Goal: Task Accomplishment & Management: Use online tool/utility

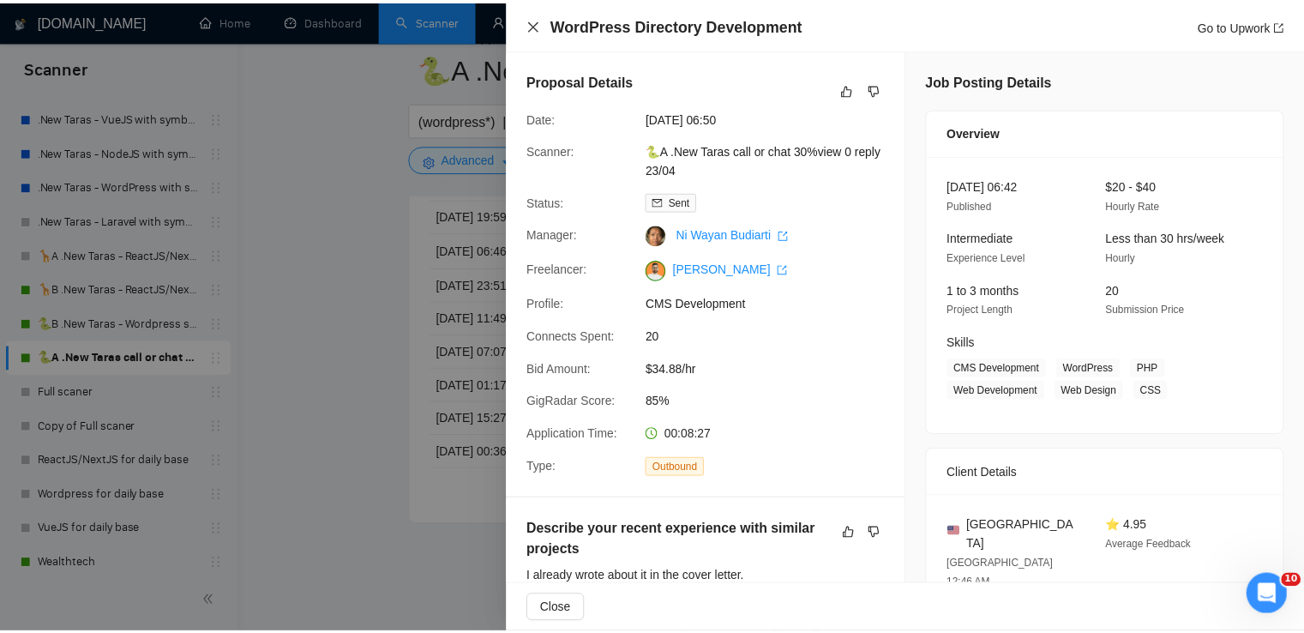
scroll to position [600, 0]
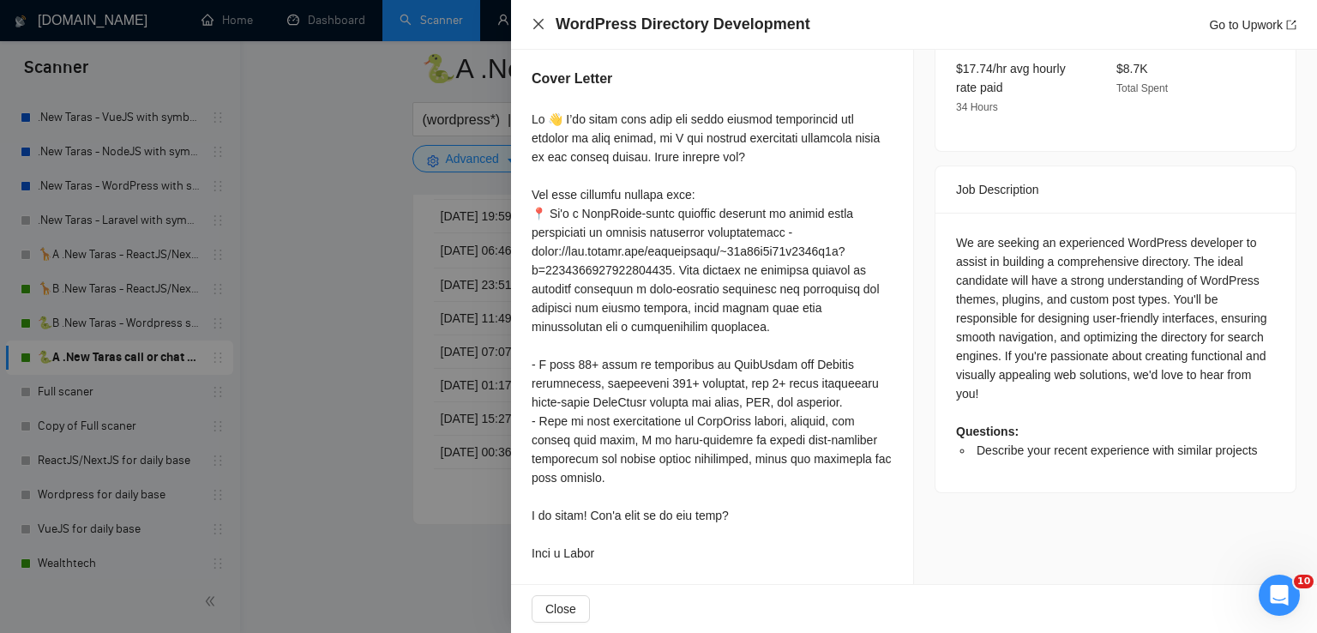
click at [534, 25] on icon "close" at bounding box center [539, 24] width 14 height 14
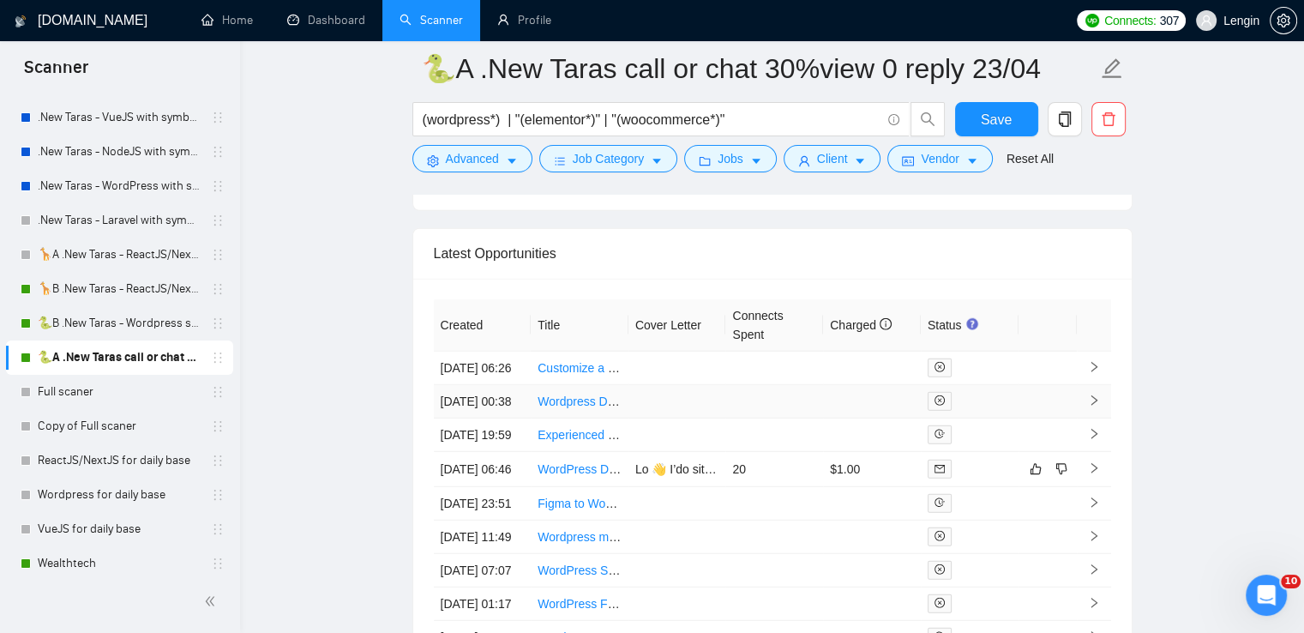
scroll to position [4528, 0]
click at [299, 13] on link "Dashboard" at bounding box center [326, 20] width 78 height 15
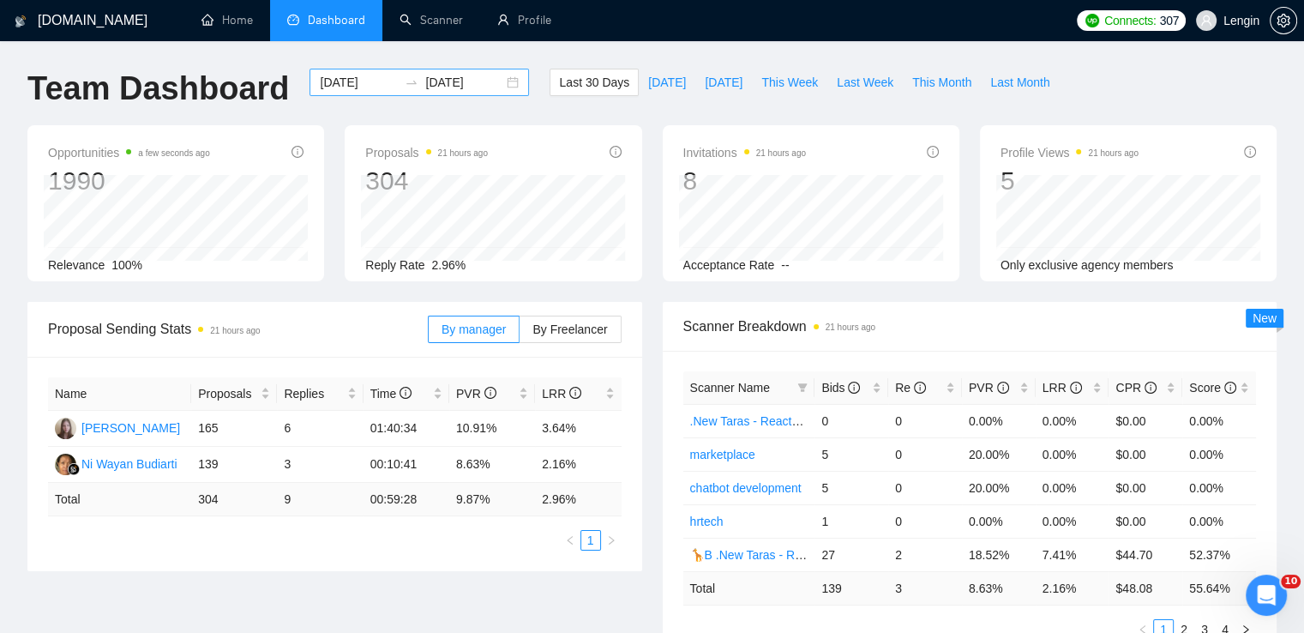
click at [494, 81] on div "[DATE] [DATE]" at bounding box center [420, 82] width 220 height 27
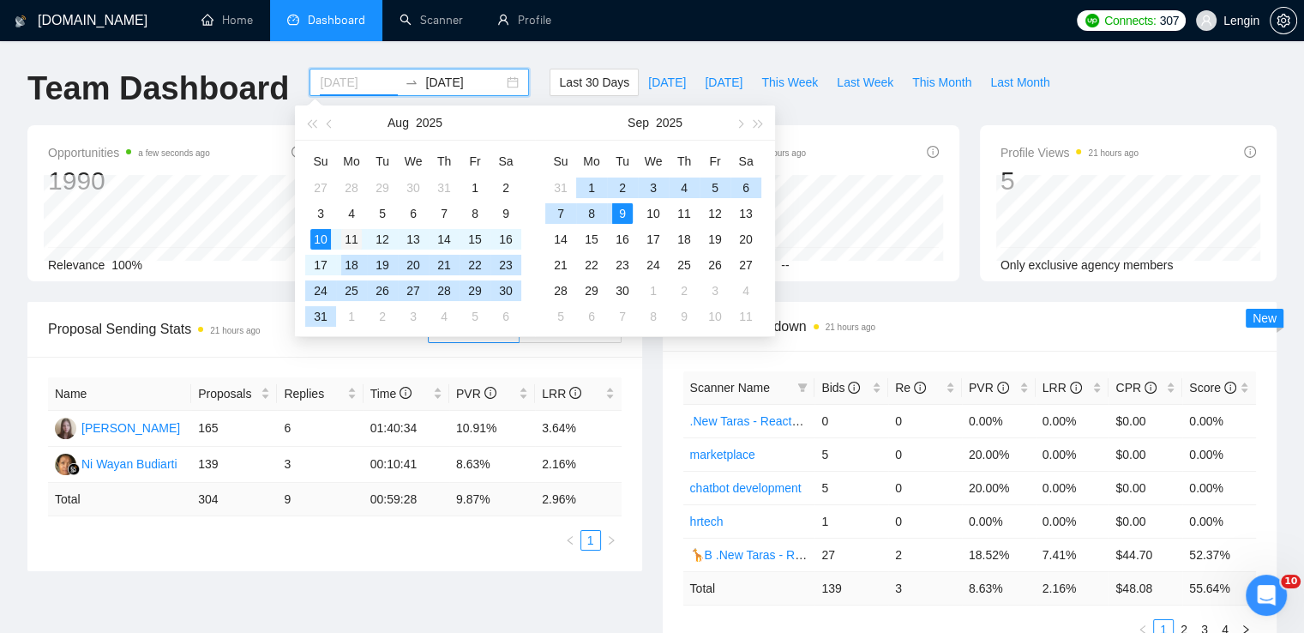
type input "[DATE]"
click at [346, 240] on div "11" at bounding box center [351, 239] width 21 height 21
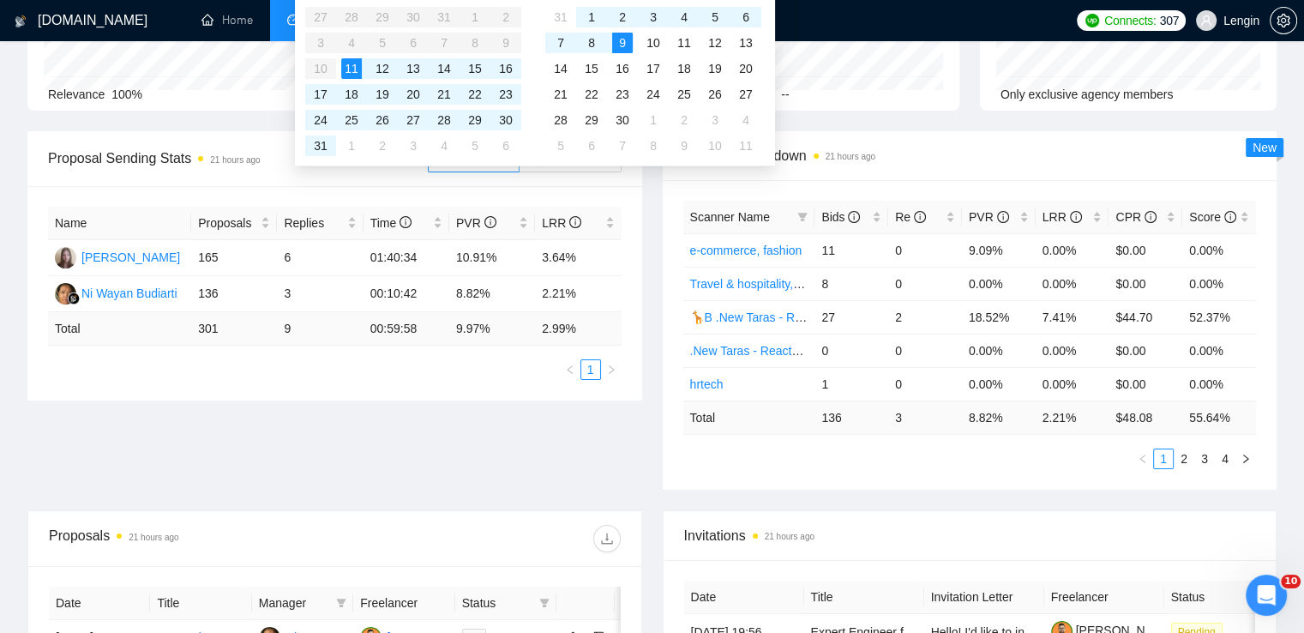
scroll to position [164, 0]
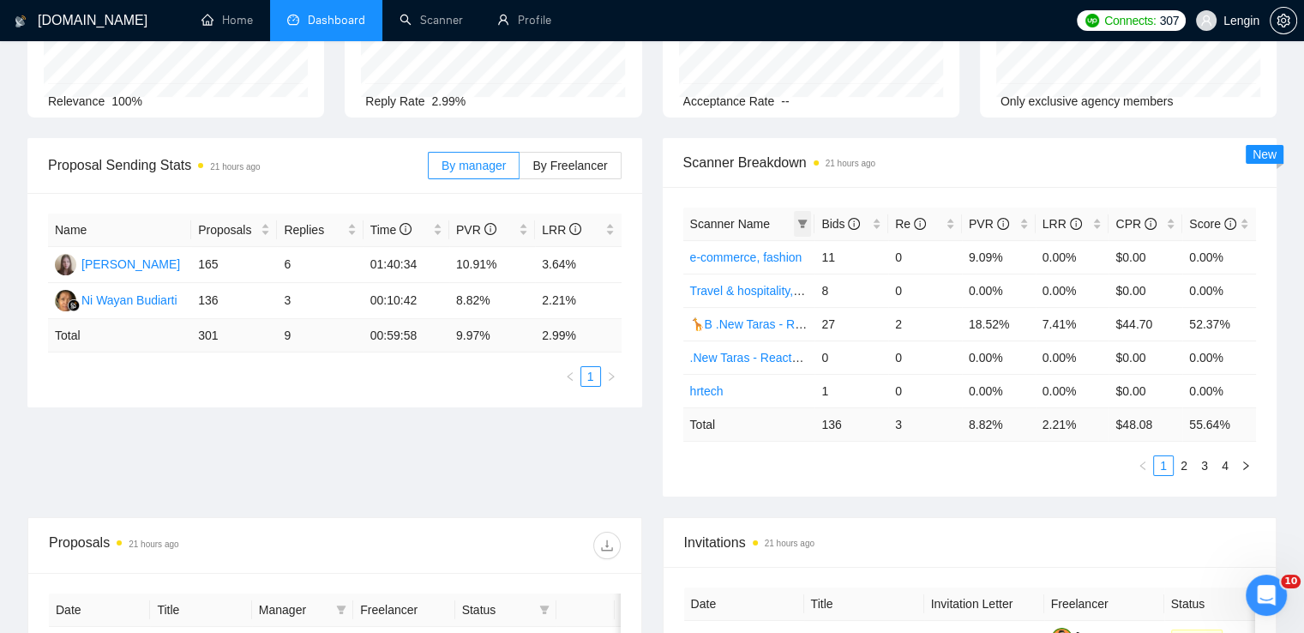
click at [796, 224] on span at bounding box center [802, 224] width 17 height 26
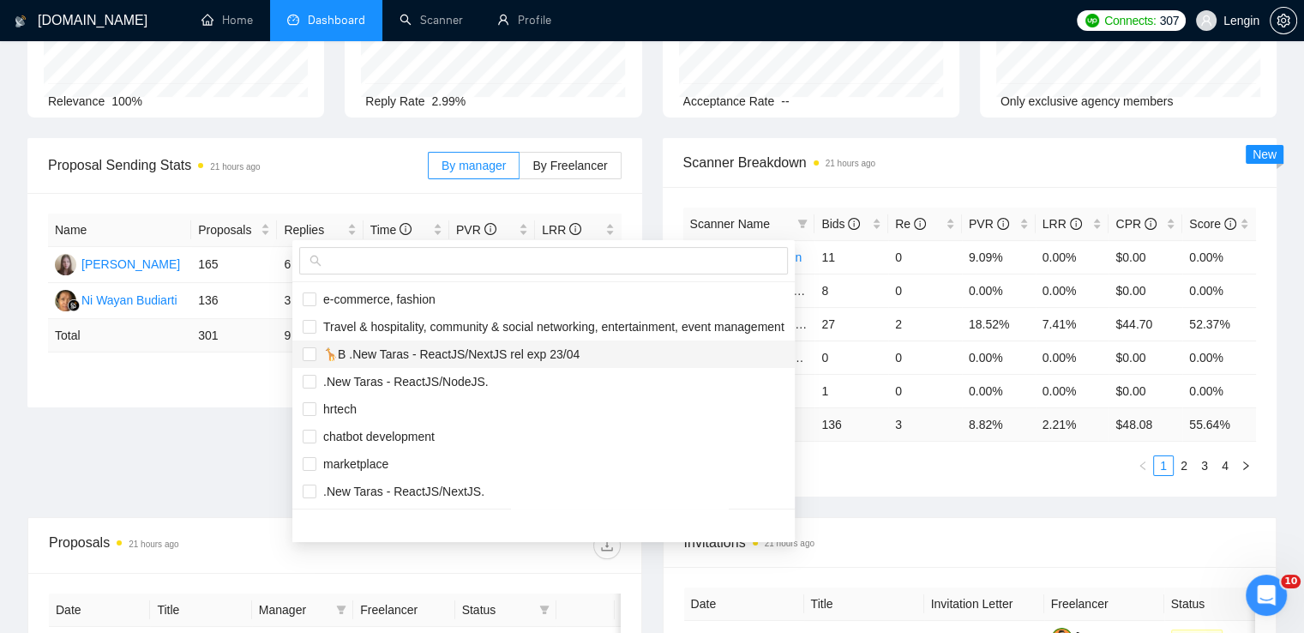
click at [502, 352] on span "🦒B .New Taras - ReactJS/NextJS rel exp 23/04" at bounding box center [447, 354] width 263 height 14
checkbox input "true"
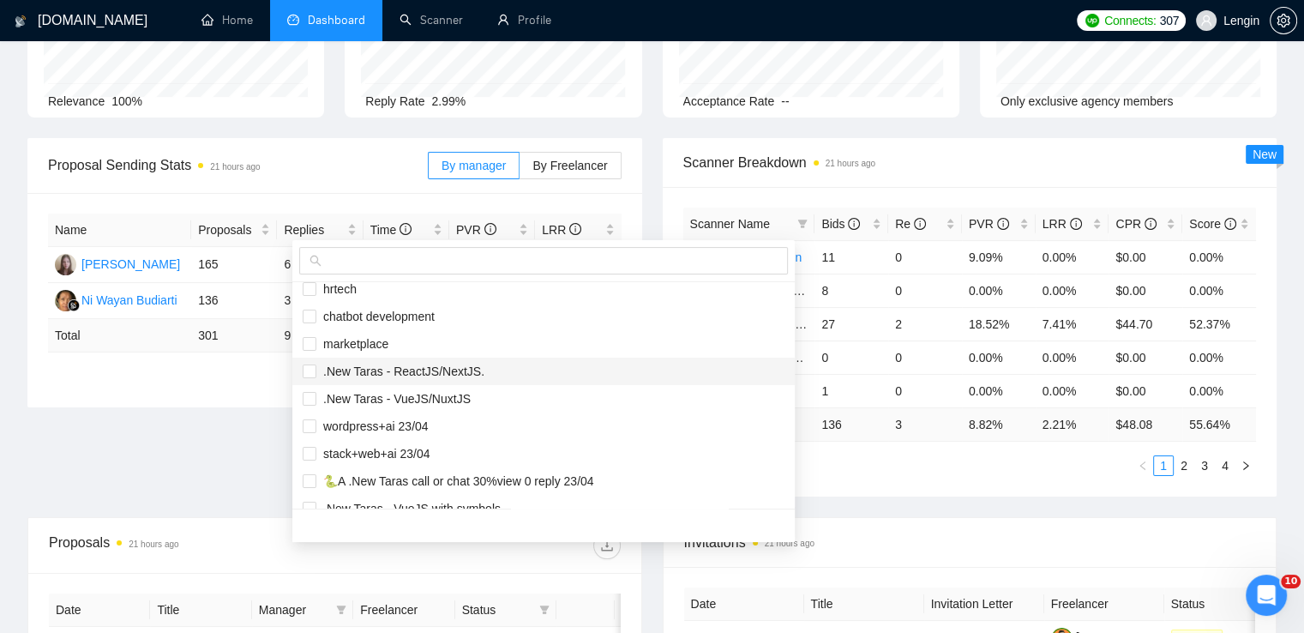
scroll to position [249, 0]
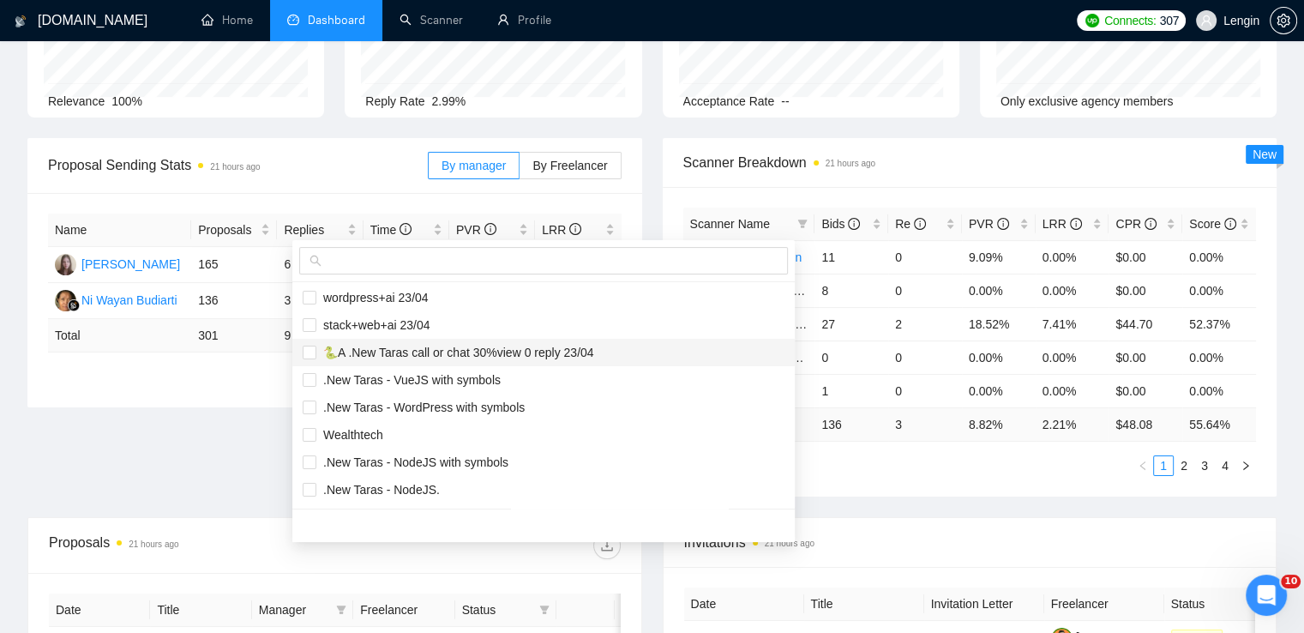
click at [423, 358] on span "🐍A .New Taras call or chat 30%view 0 reply 23/04" at bounding box center [455, 353] width 278 height 14
checkbox input "true"
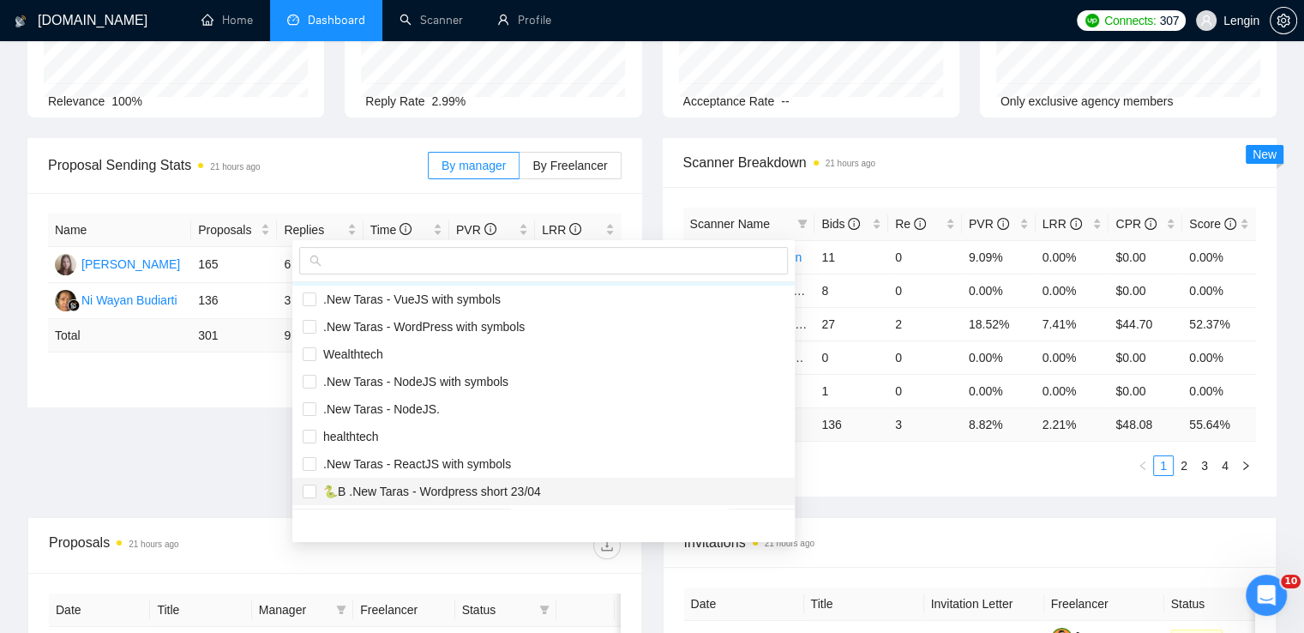
click at [412, 495] on span "🐍B .New Taras - Wordpress short 23/04" at bounding box center [428, 492] width 225 height 14
checkbox input "true"
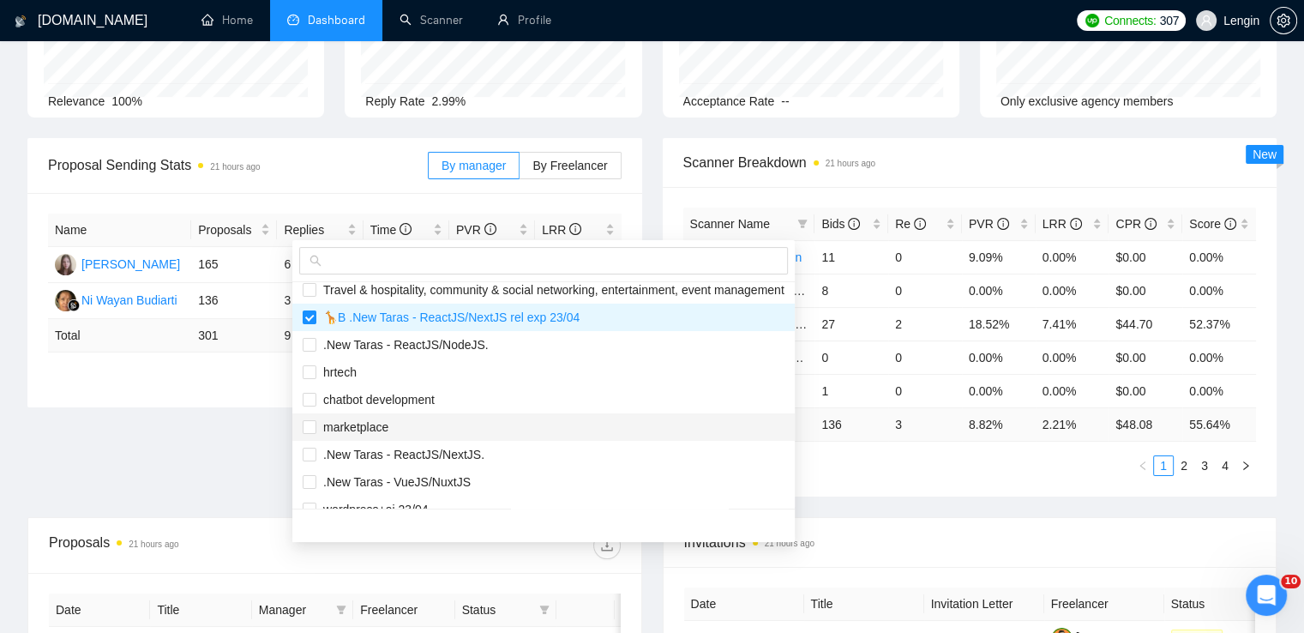
scroll to position [0, 0]
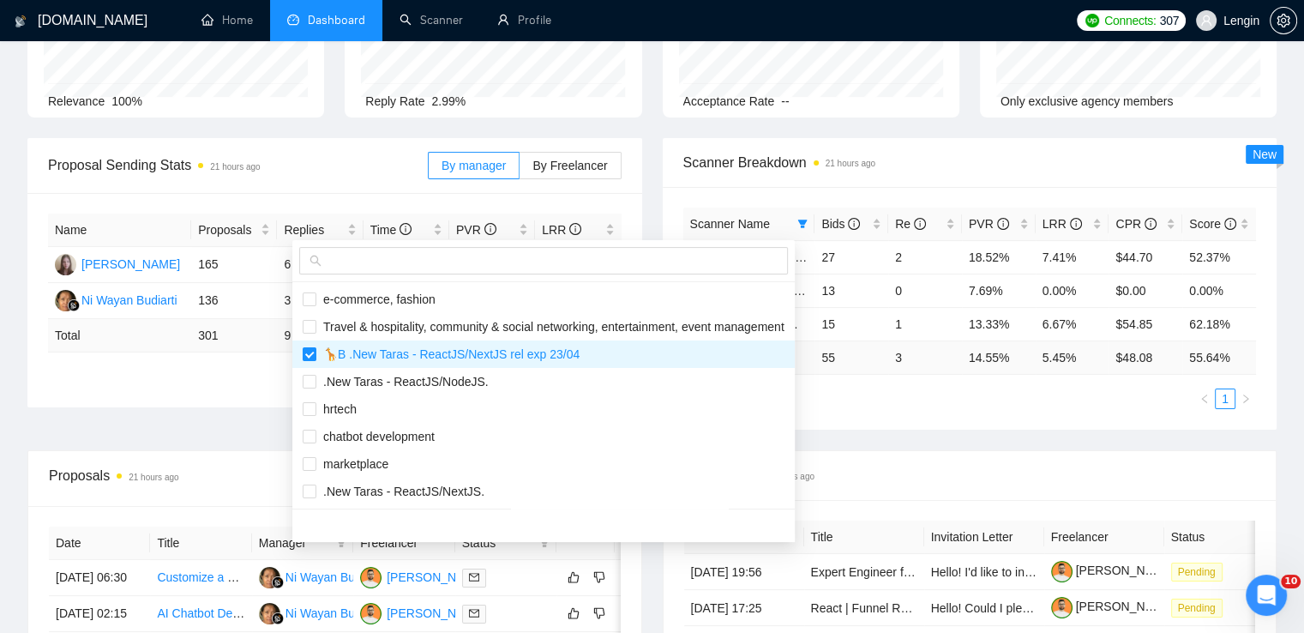
click at [202, 482] on main "Team Dashboard [DATE] [DATE] Last 30 Days [DATE] [DATE] This Week Last Week Thi…" at bounding box center [651, 451] width 1249 height 1092
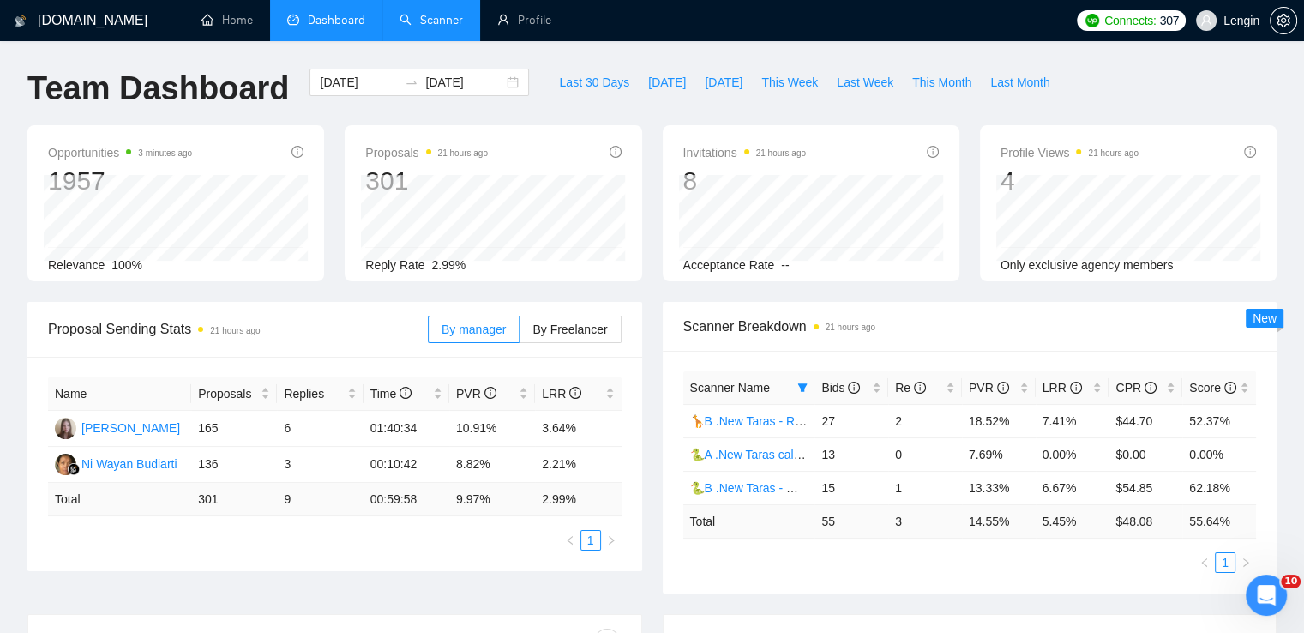
click at [456, 16] on link "Scanner" at bounding box center [431, 20] width 63 height 15
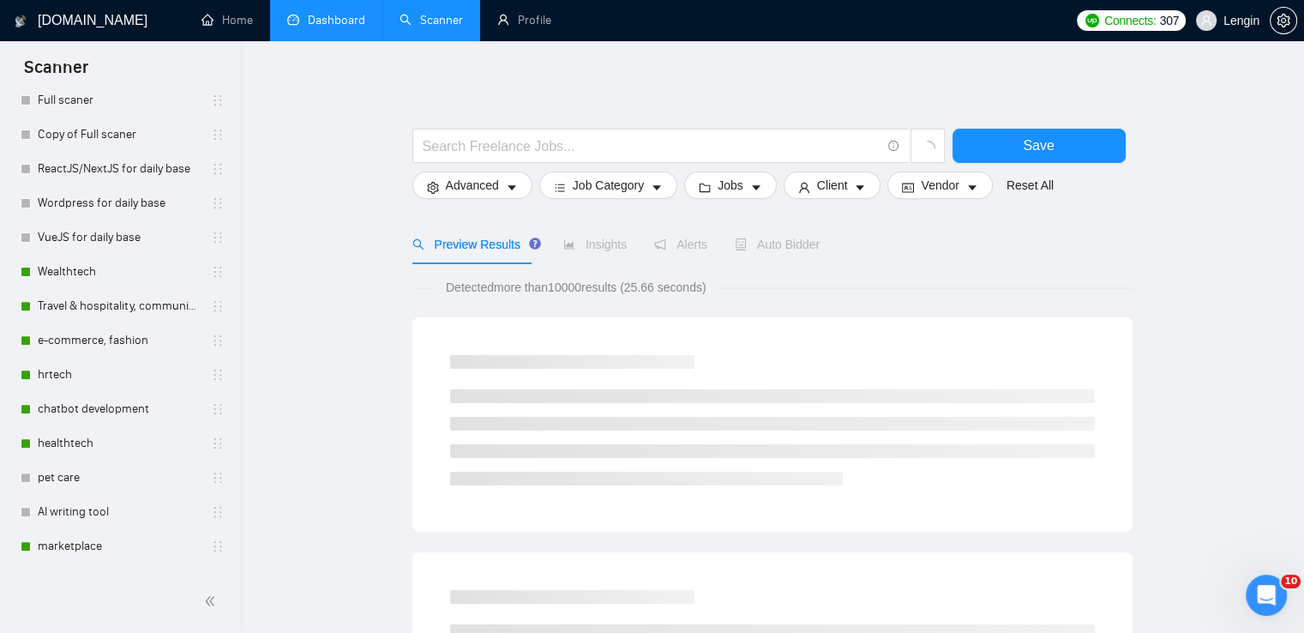
scroll to position [609, 0]
click at [100, 305] on link "Travel & hospitality, community & social networking, entertainment, event manag…" at bounding box center [119, 304] width 163 height 34
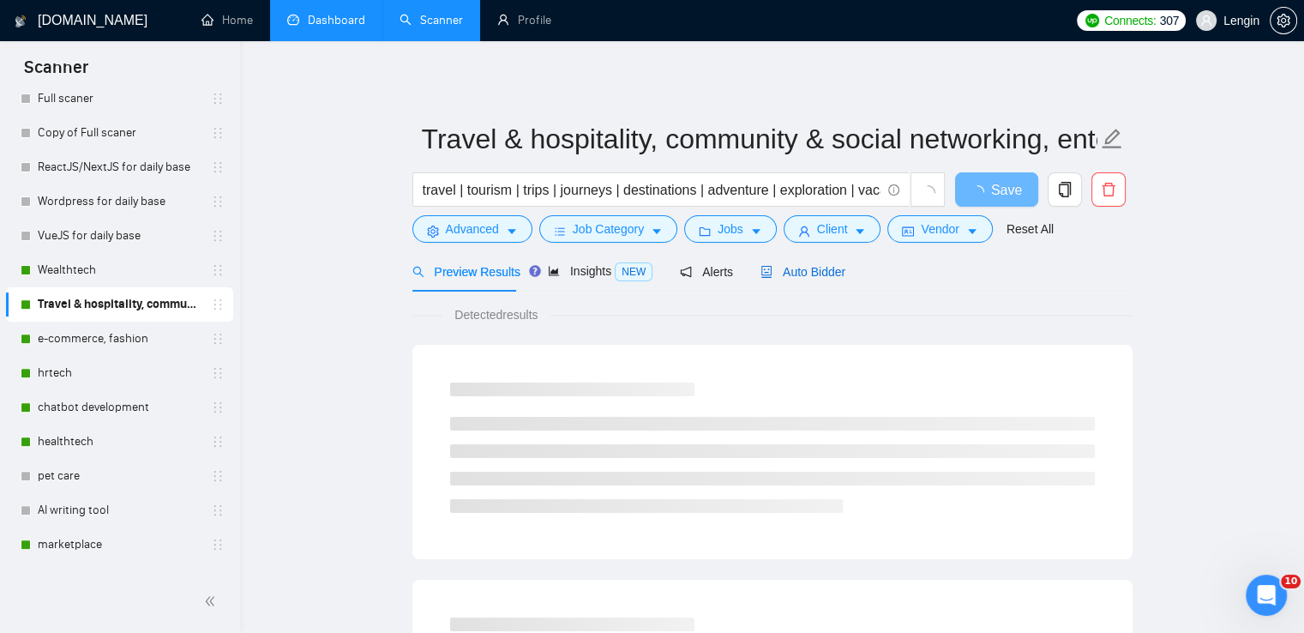
click at [797, 277] on span "Auto Bidder" at bounding box center [803, 272] width 85 height 14
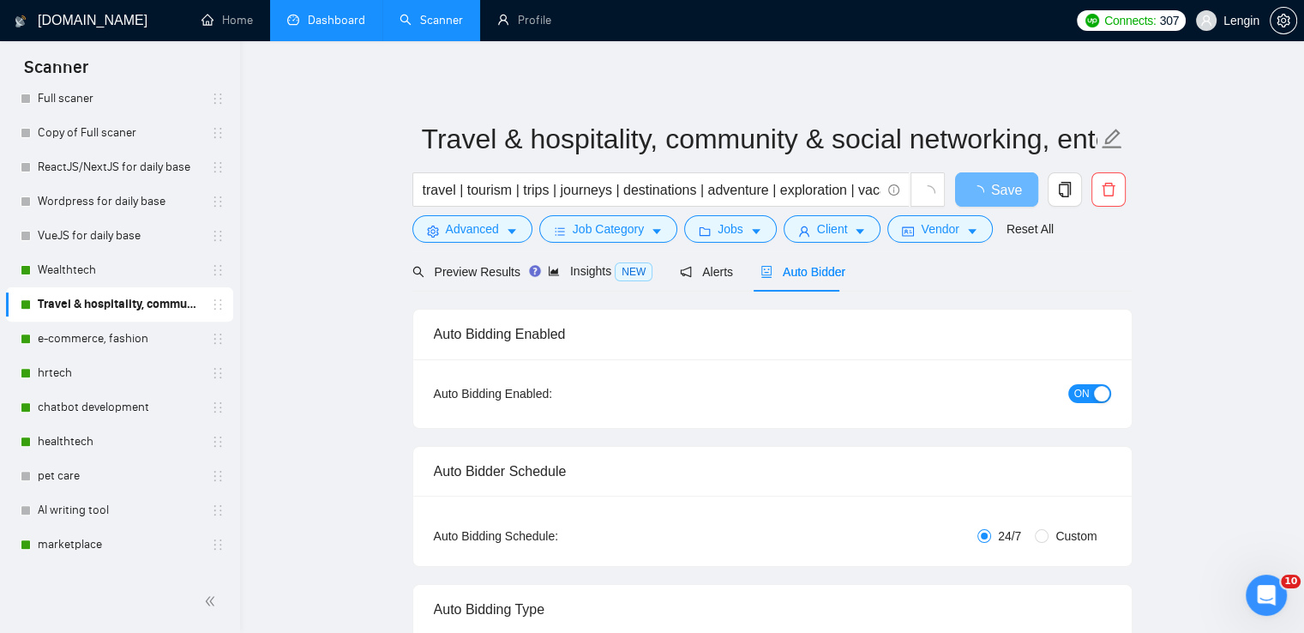
radio input "false"
radio input "true"
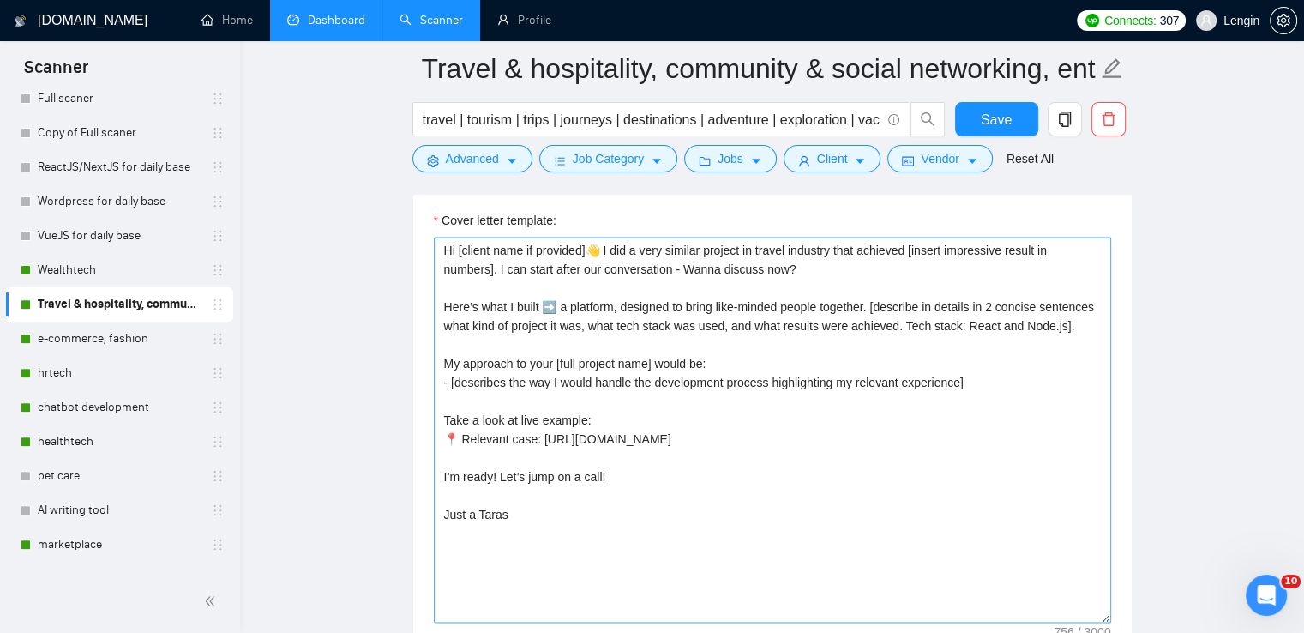
scroll to position [2252, 0]
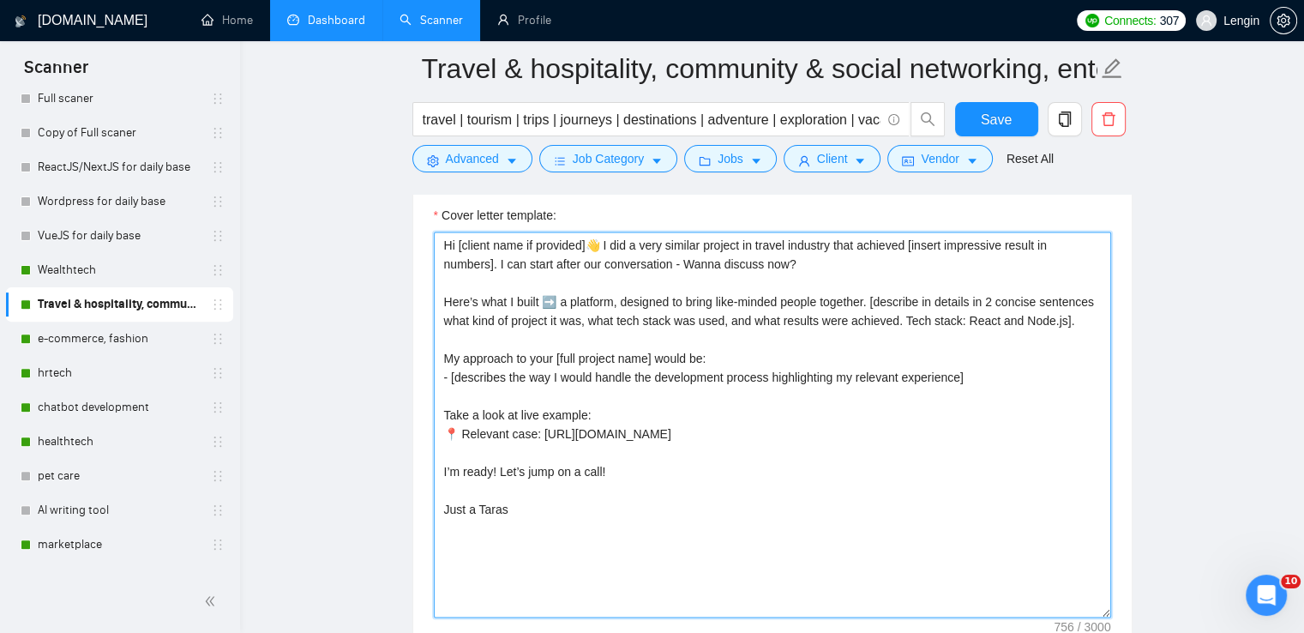
click at [503, 358] on textarea "Hi [client name if provided]👋 I did a very similar project in travel industry t…" at bounding box center [772, 425] width 677 height 386
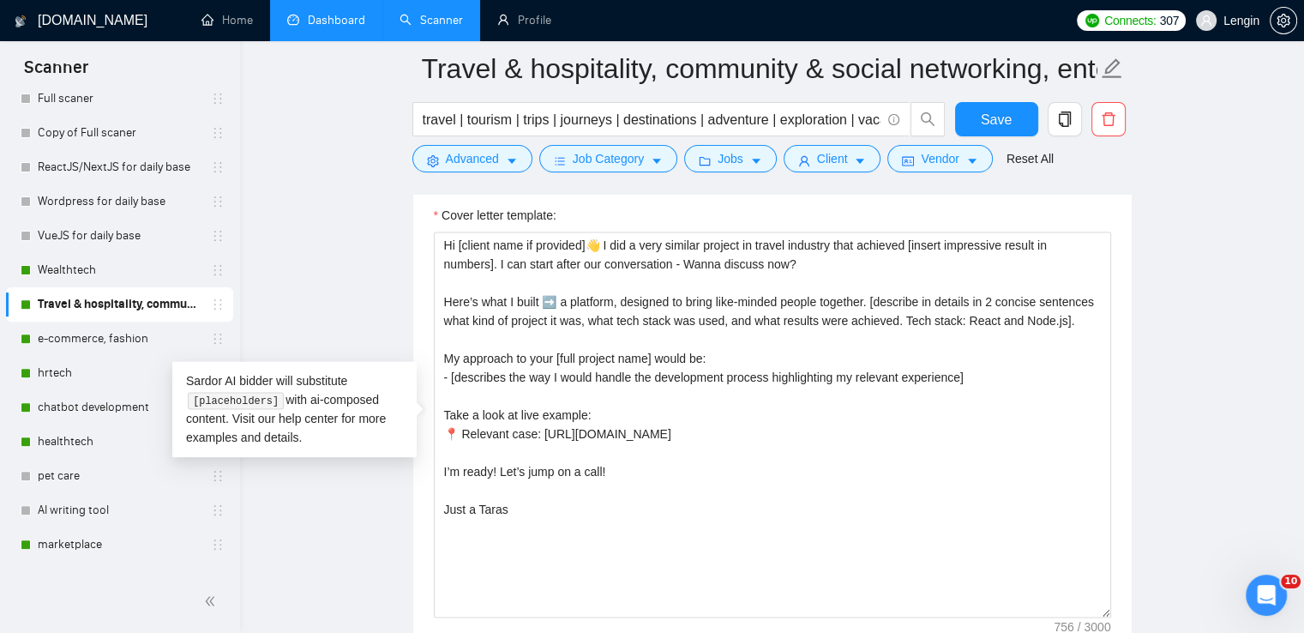
click at [362, 320] on main "Travel & hospitality, community & social networking, entertainment, event manag…" at bounding box center [772, 394] width 1009 height 5155
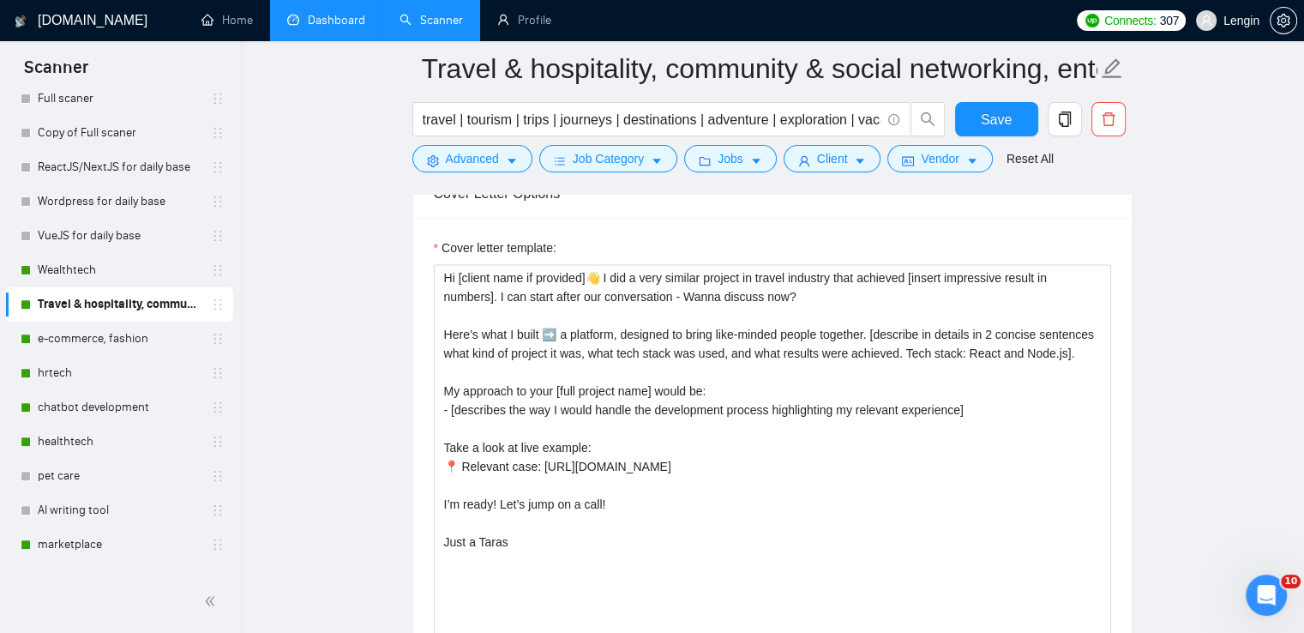
scroll to position [2218, 0]
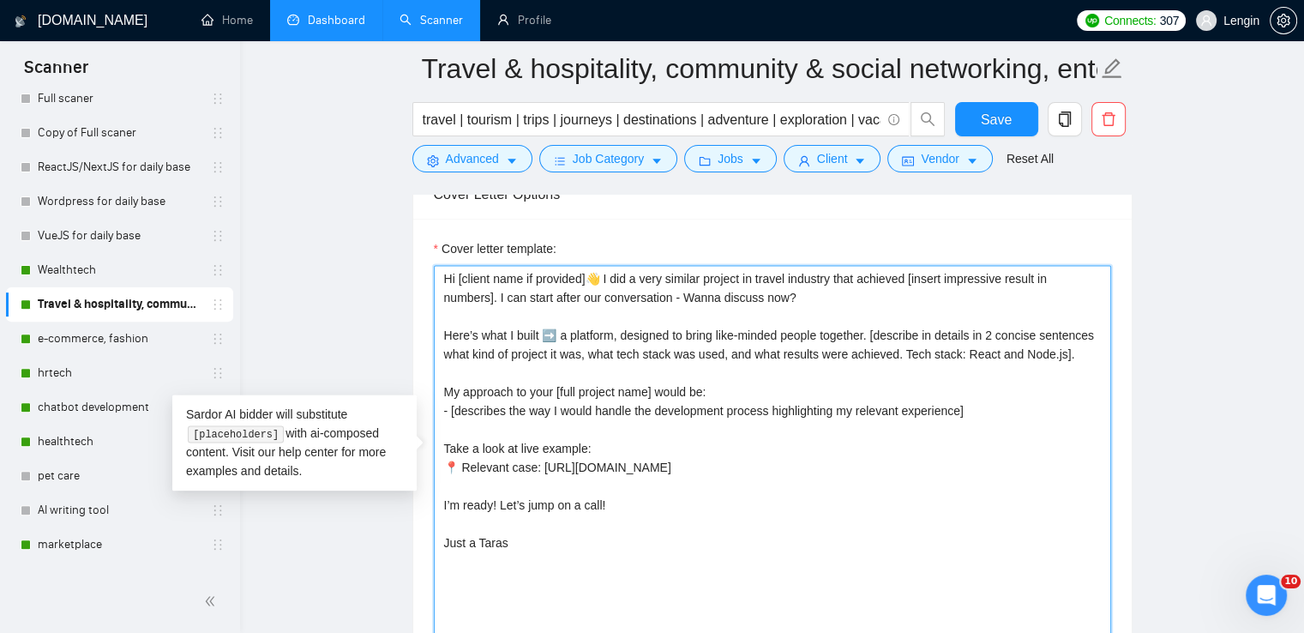
drag, startPoint x: 820, startPoint y: 290, endPoint x: 436, endPoint y: 275, distance: 383.6
click at [436, 275] on textarea "Hi [client name if provided]👋 I did a very similar project in travel industry t…" at bounding box center [772, 458] width 677 height 386
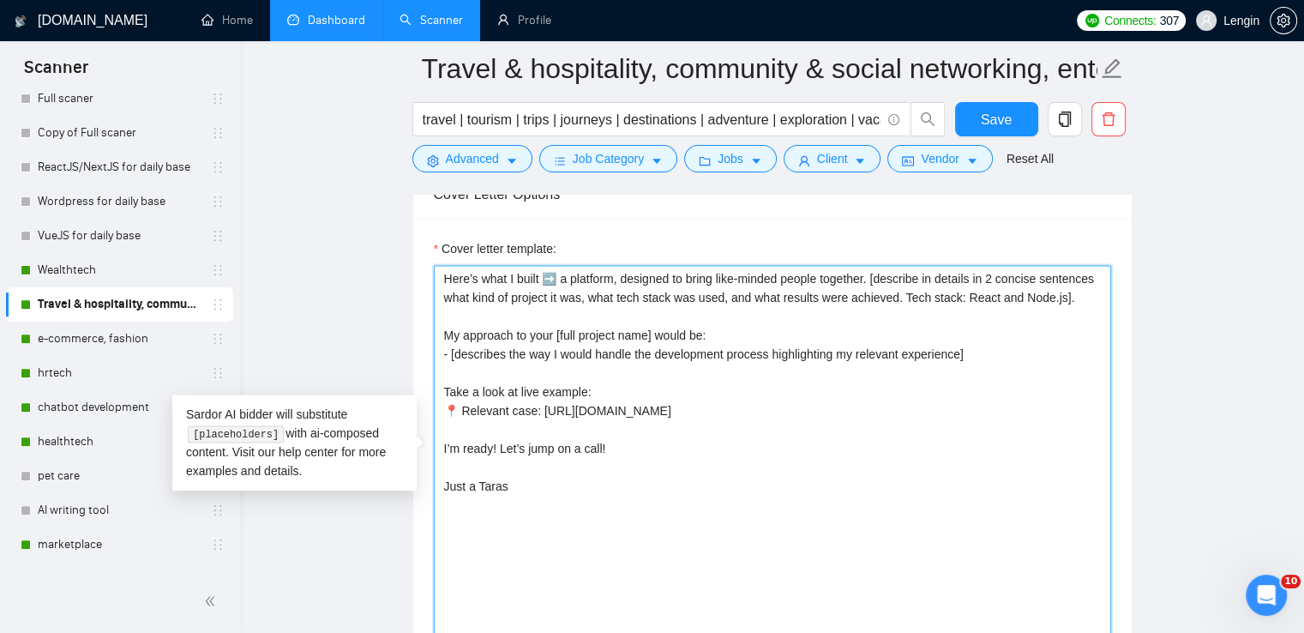
paste textarea "Hi [client name if provided]👋 I already worked a lot within your [name of indus…"
type textarea "Hi [client name if provided]👋 I already worked a lot within your [name of indus…"
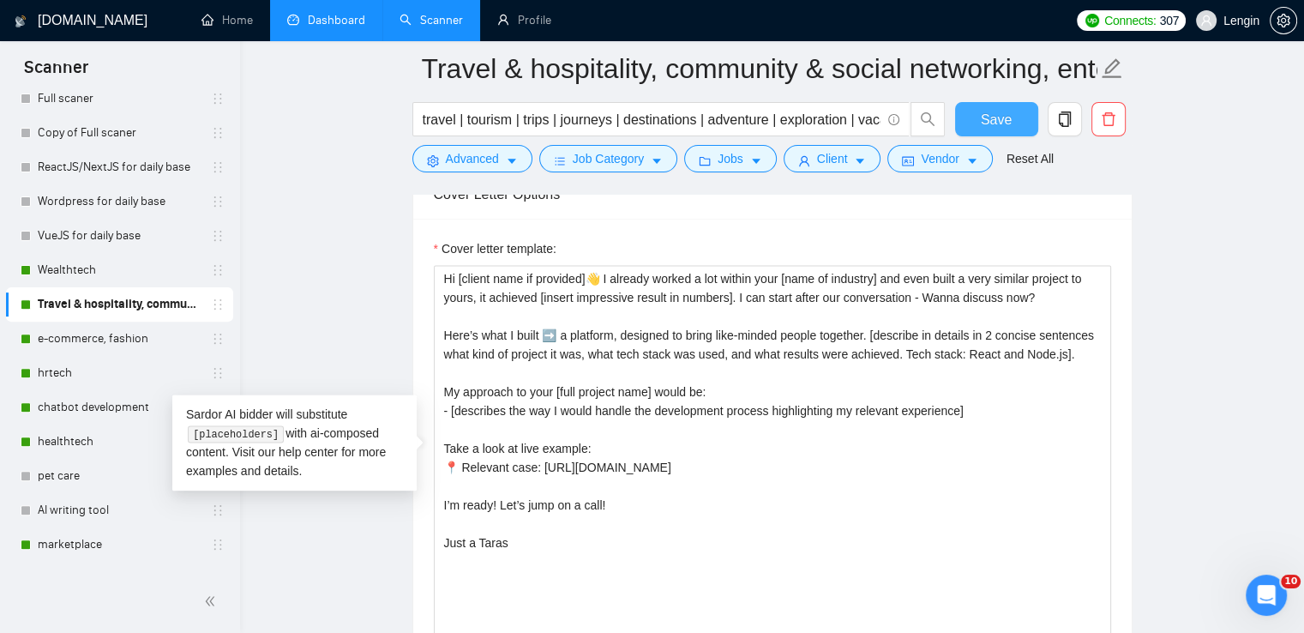
click at [981, 129] on span "Save" at bounding box center [996, 119] width 31 height 21
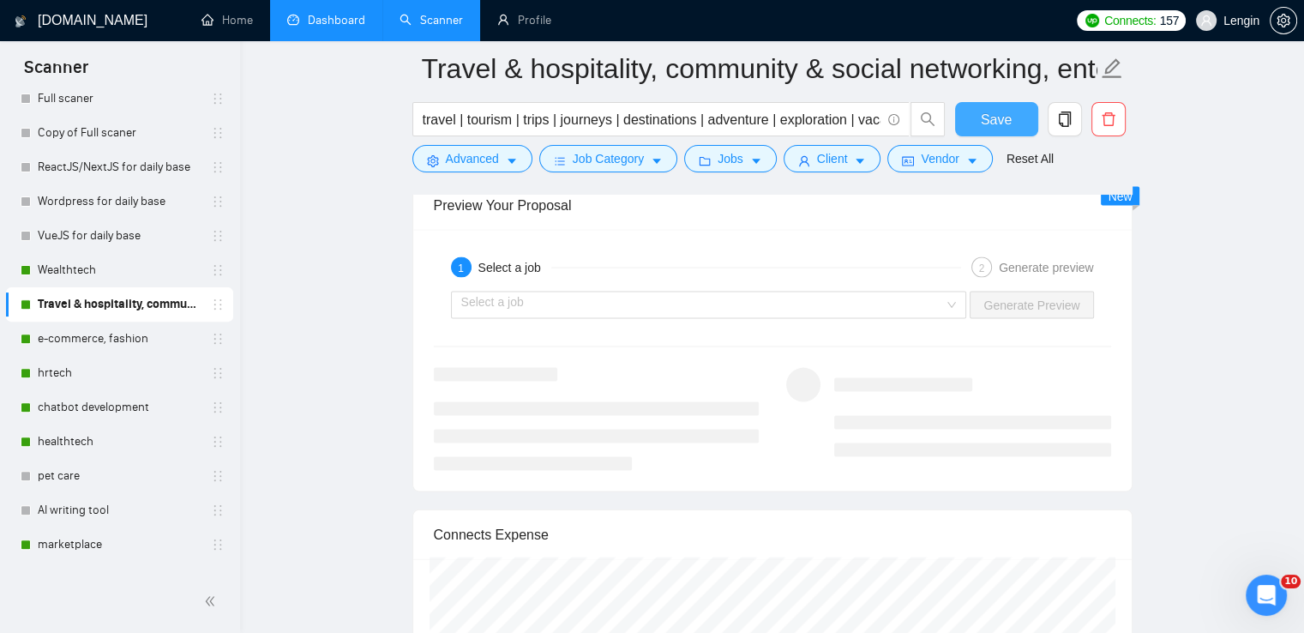
scroll to position [3543, 0]
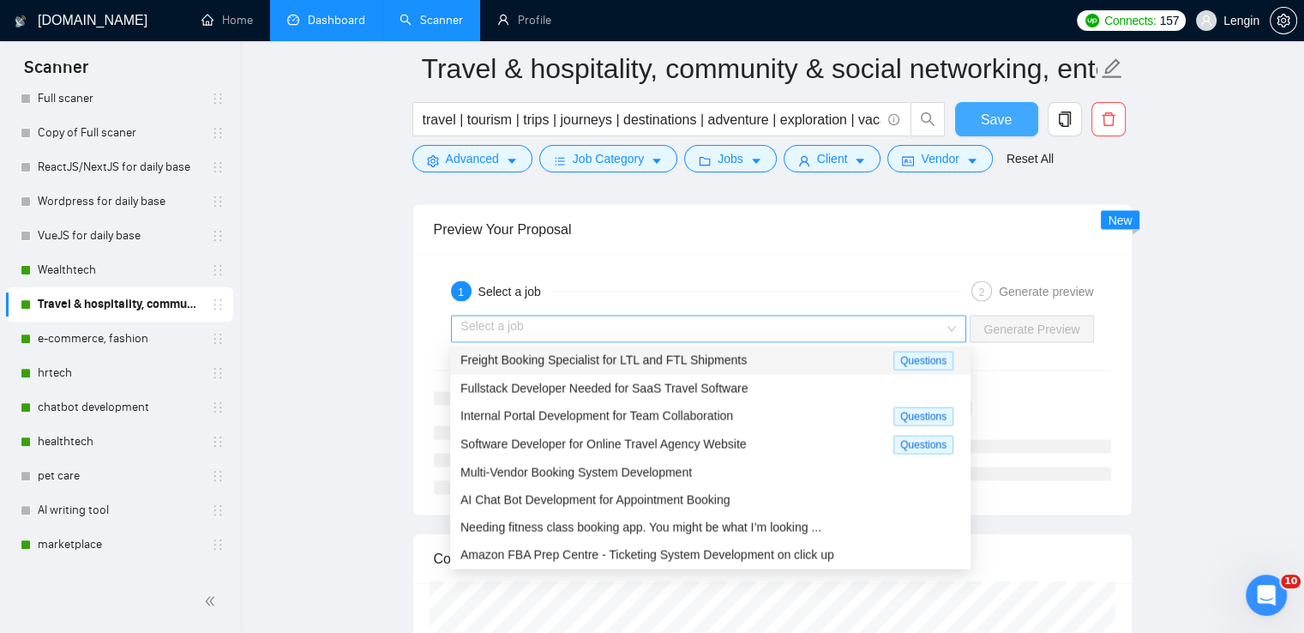
click at [955, 328] on div "Select a job" at bounding box center [709, 329] width 516 height 27
click at [771, 362] on div "Freight Booking Specialist for LTL and FTL Shipments" at bounding box center [676, 361] width 433 height 20
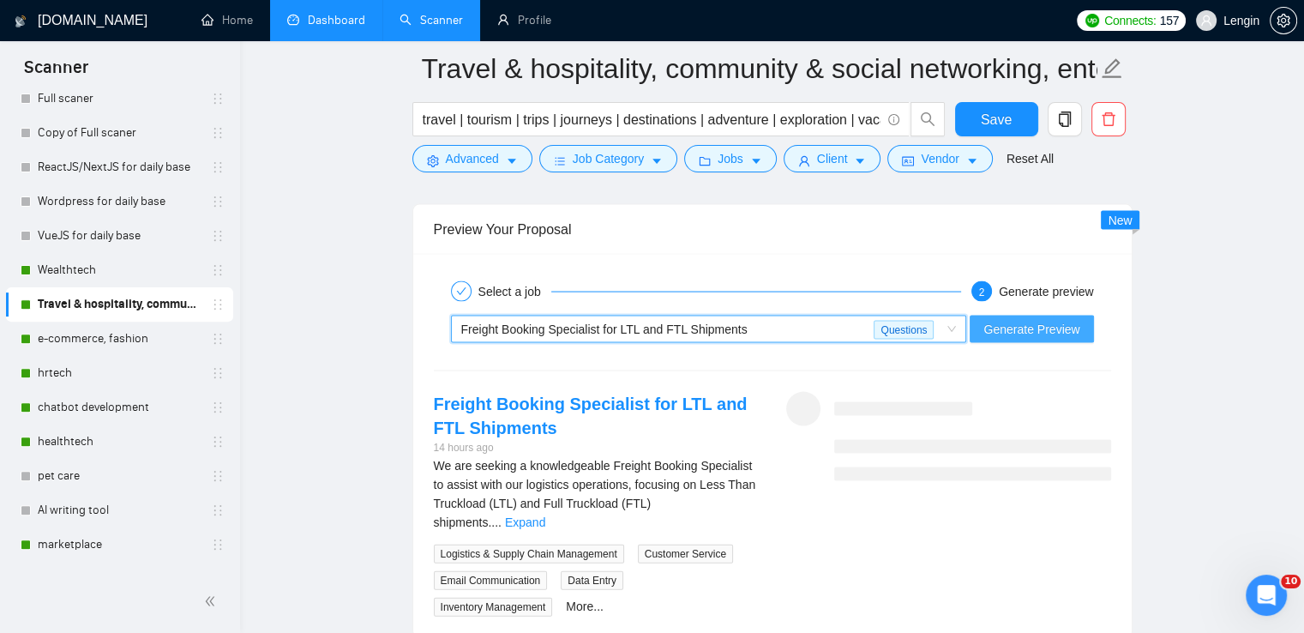
click at [1045, 322] on span "Generate Preview" at bounding box center [1032, 329] width 96 height 19
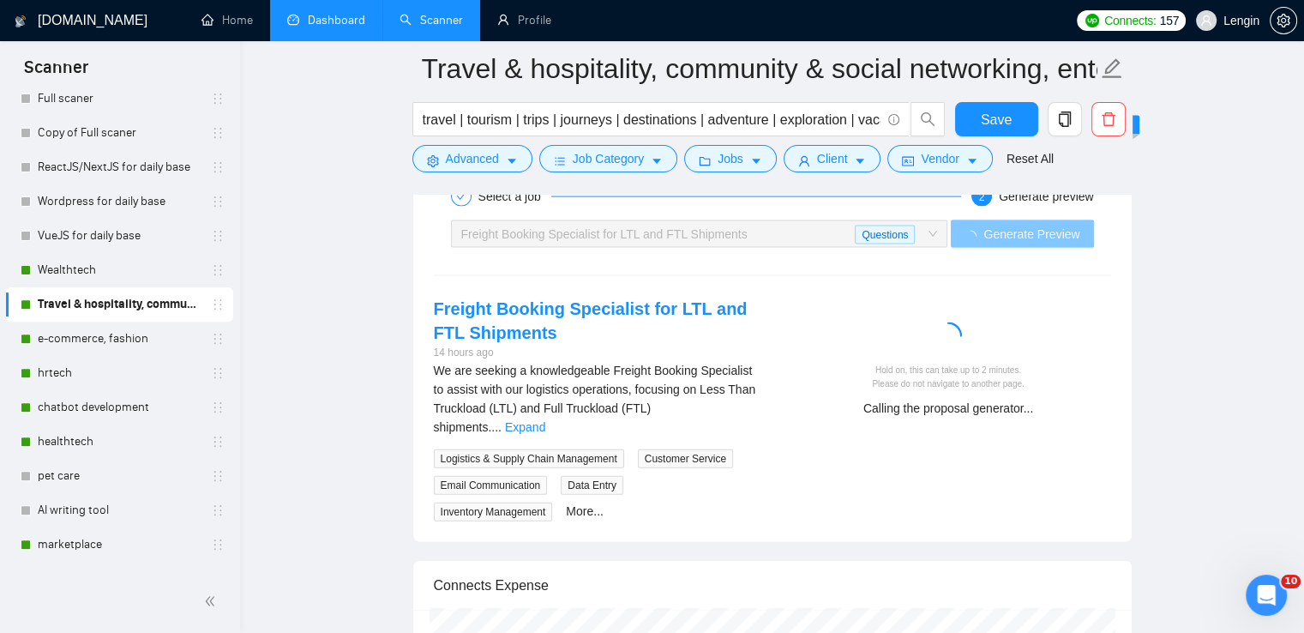
scroll to position [3650, 0]
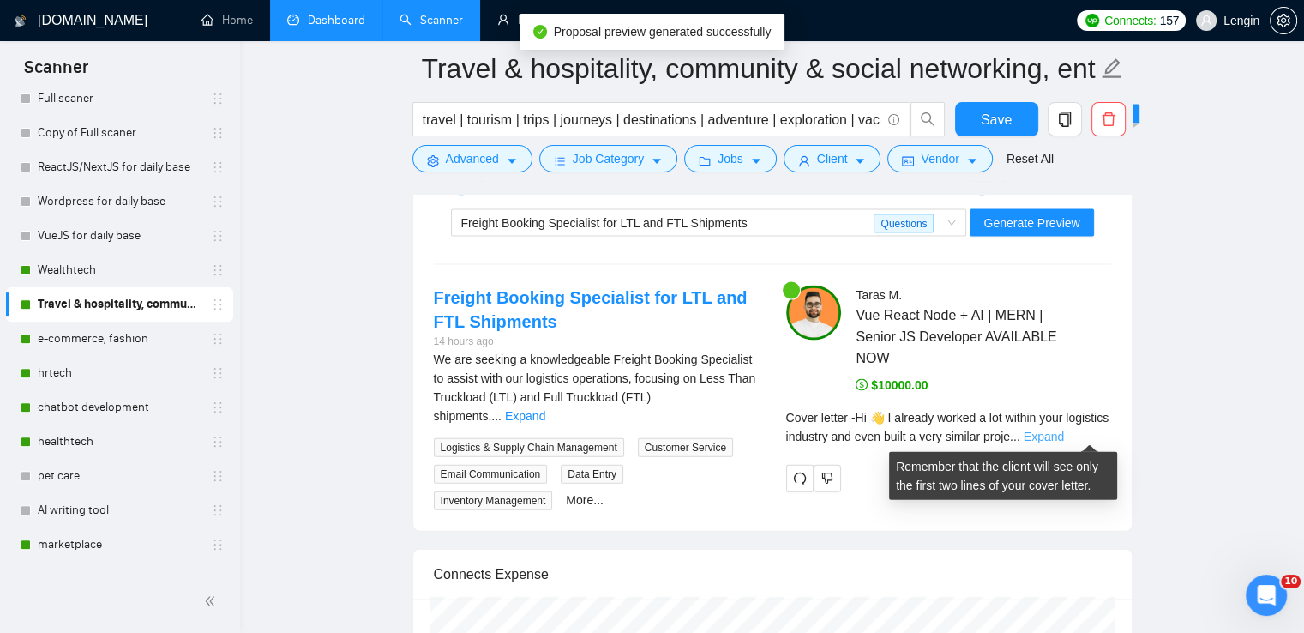
click at [1064, 430] on link "Expand" at bounding box center [1044, 437] width 40 height 14
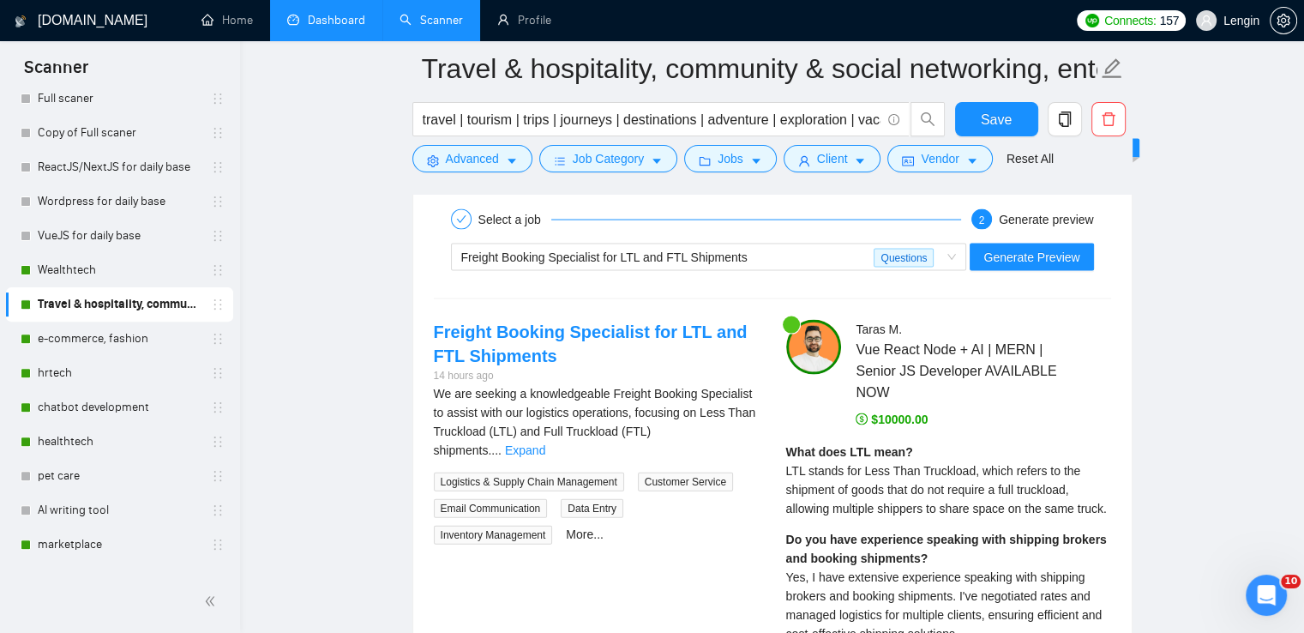
scroll to position [3610, 0]
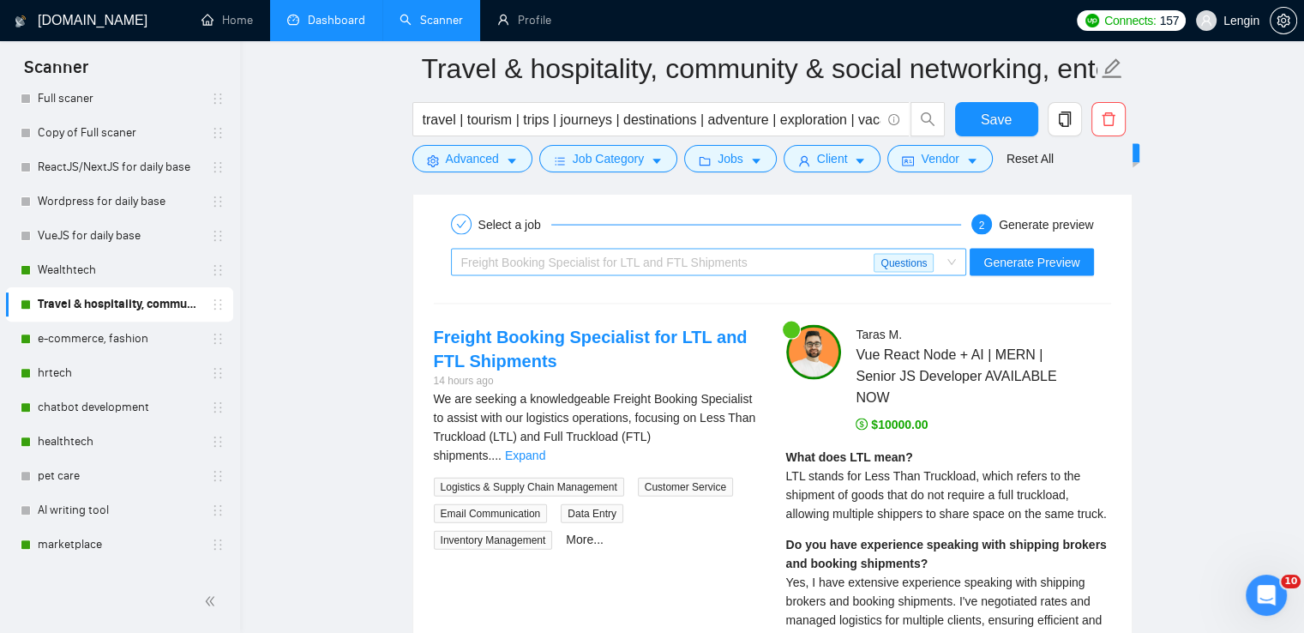
click at [957, 264] on span "Freight Booking Specialist for LTL and FTL Shipments Questions" at bounding box center [709, 263] width 496 height 26
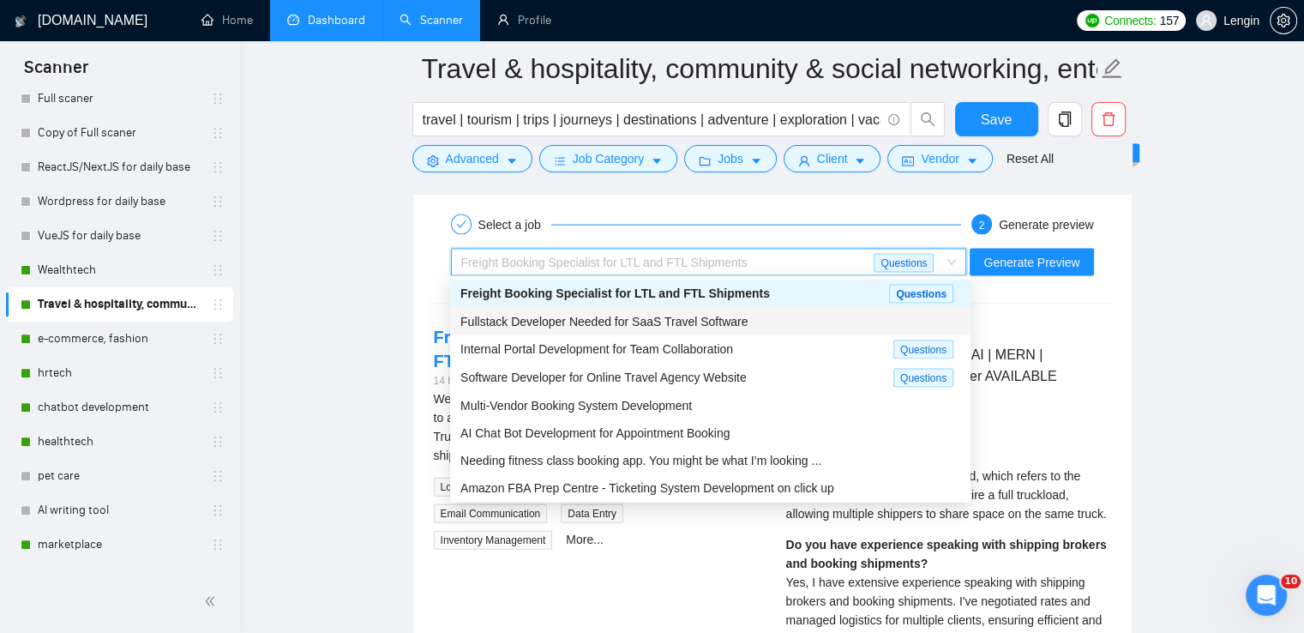
click at [731, 327] on span "Fullstack Developer Needed for SaaS Travel Software" at bounding box center [603, 322] width 287 height 14
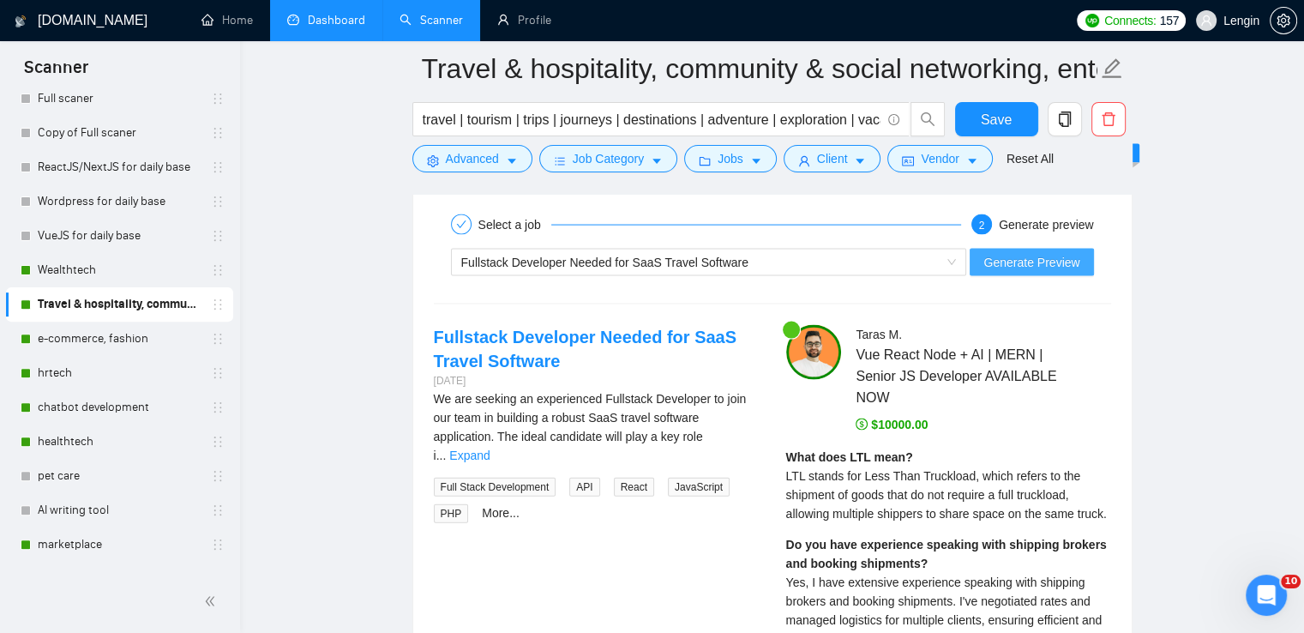
click at [1046, 258] on span "Generate Preview" at bounding box center [1032, 262] width 96 height 19
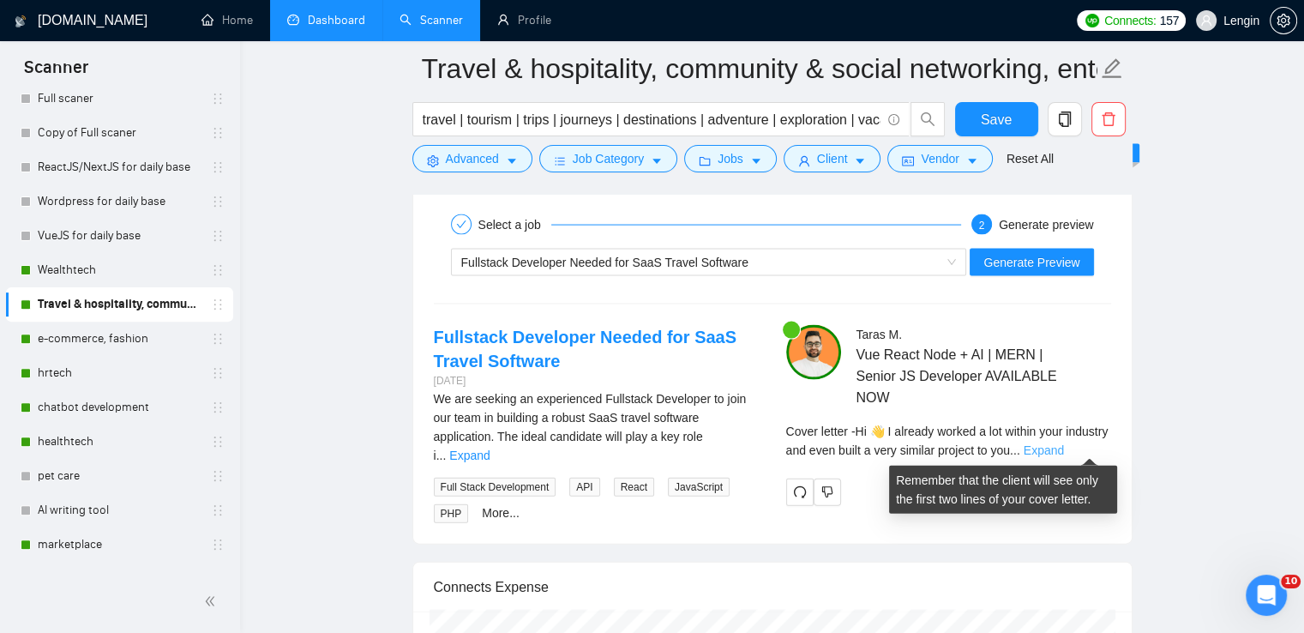
click at [1064, 443] on link "Expand" at bounding box center [1044, 450] width 40 height 14
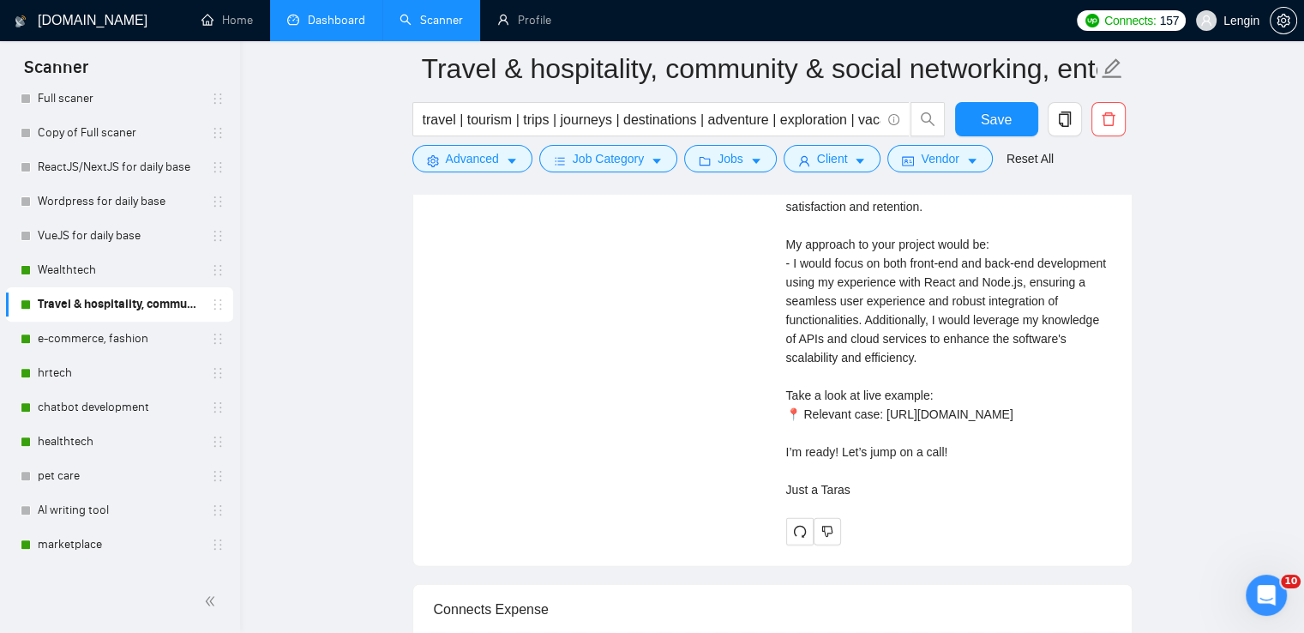
scroll to position [4041, 0]
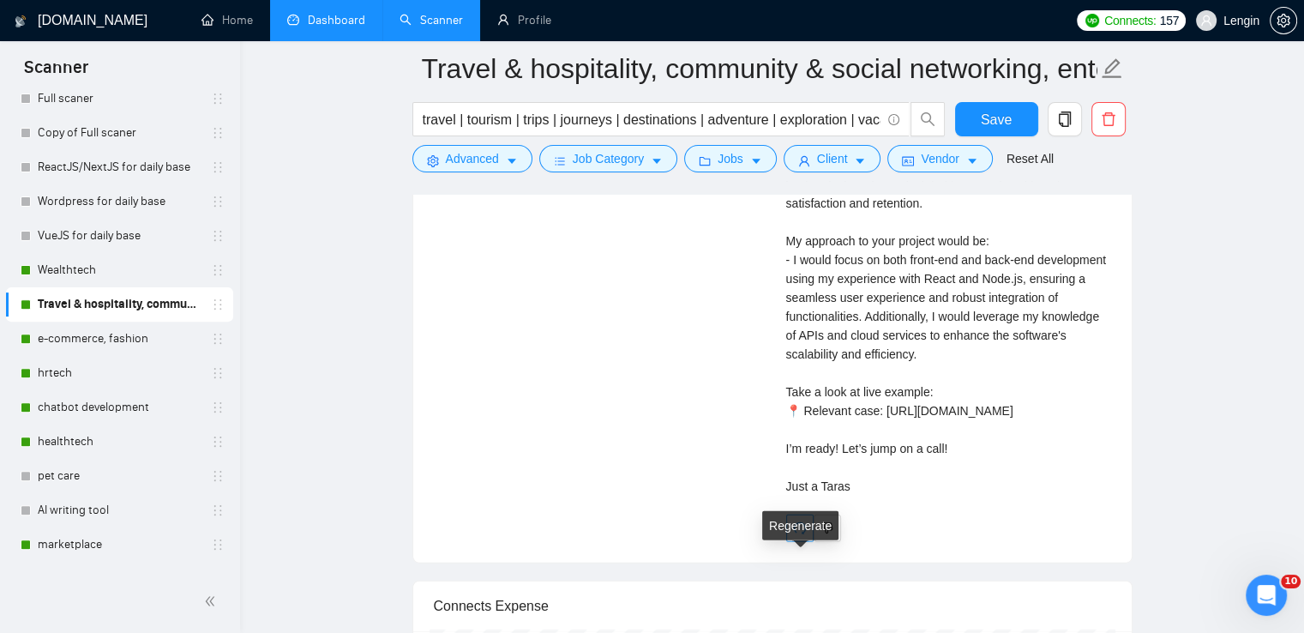
click at [793, 535] on icon "redo" at bounding box center [799, 529] width 12 height 12
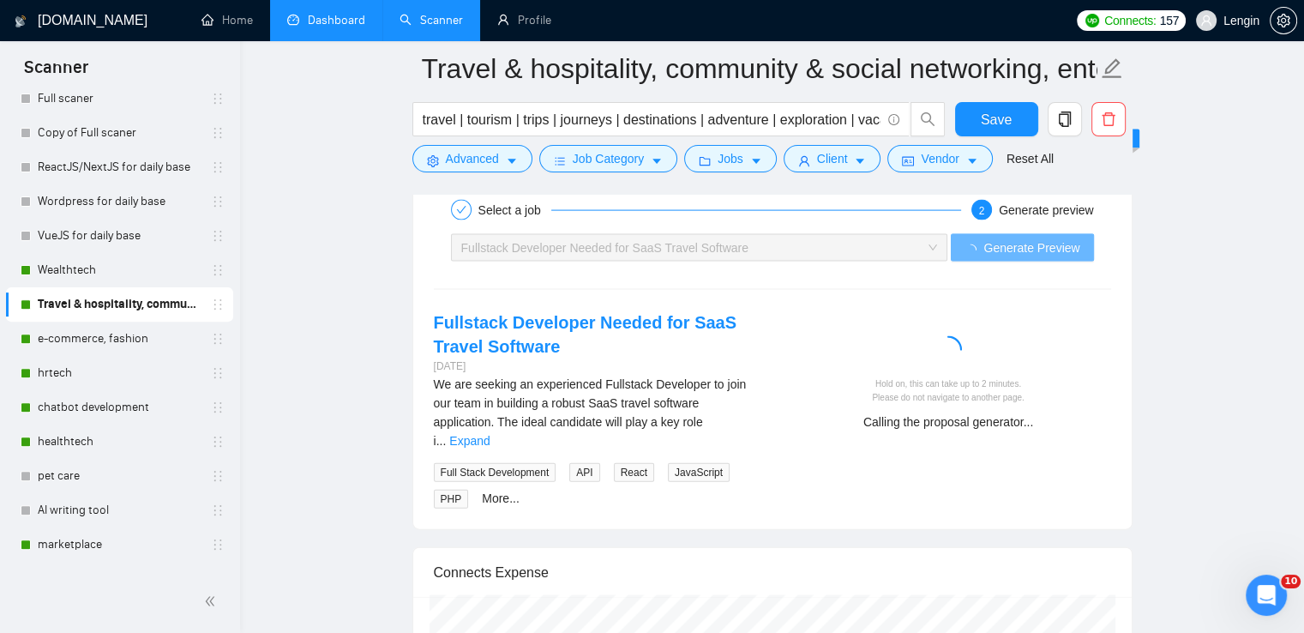
scroll to position [3622, 0]
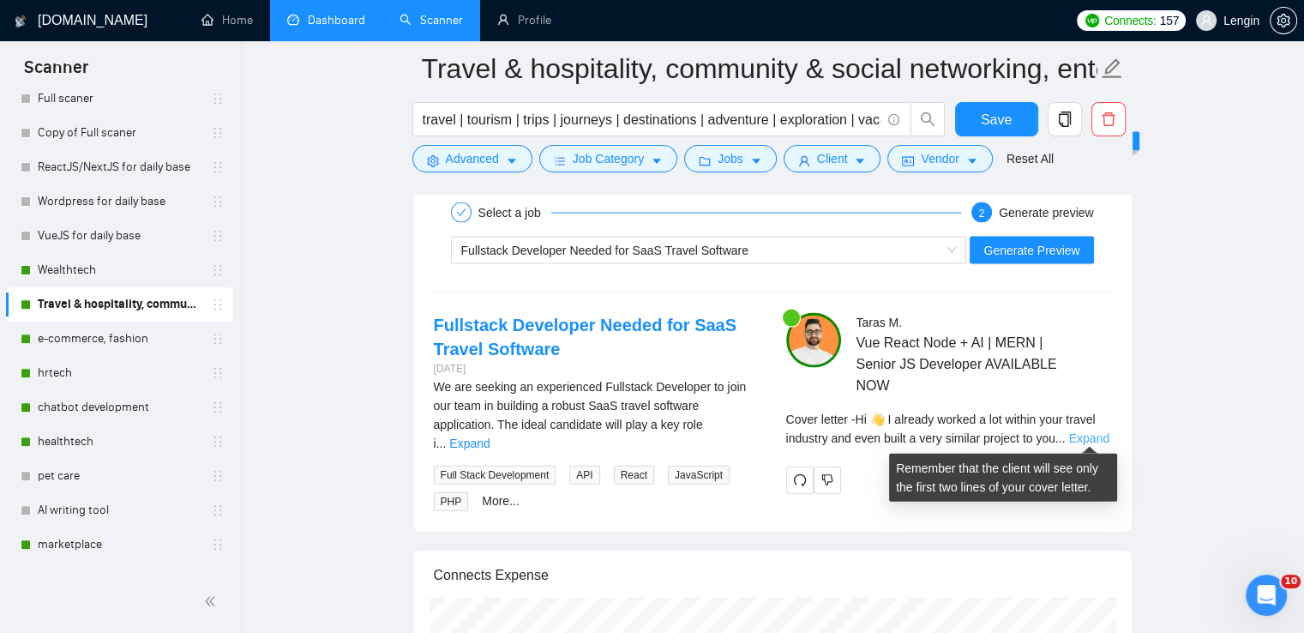
click at [1077, 438] on link "Expand" at bounding box center [1089, 438] width 40 height 14
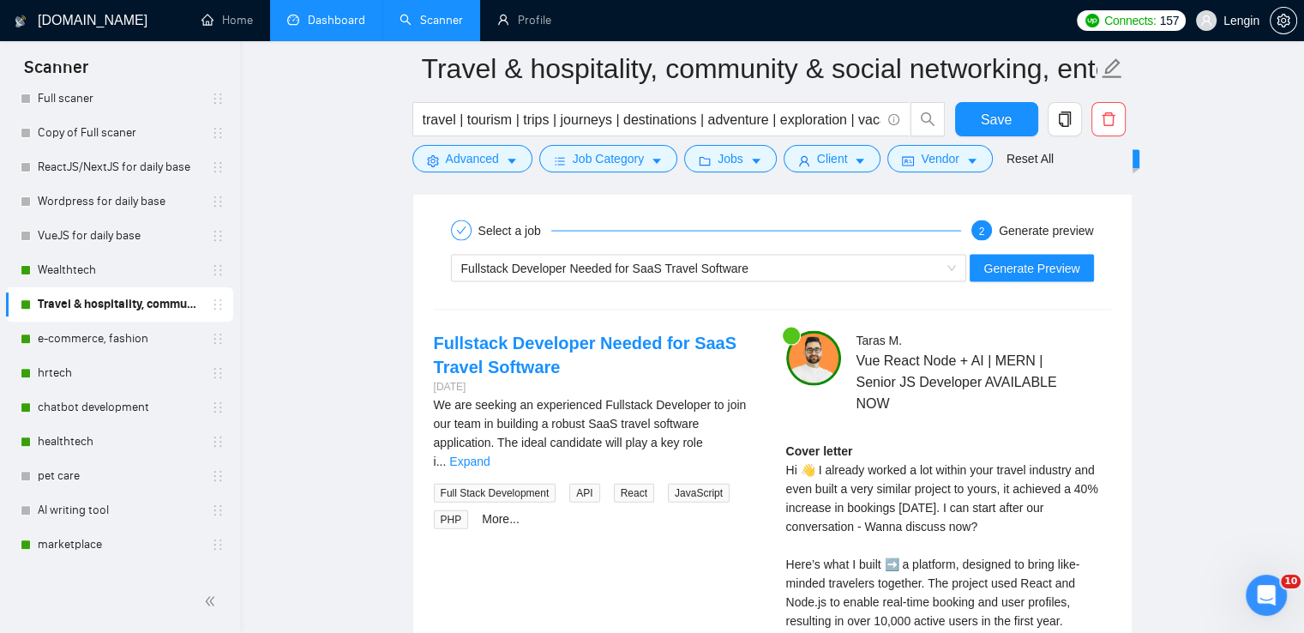
scroll to position [3602, 0]
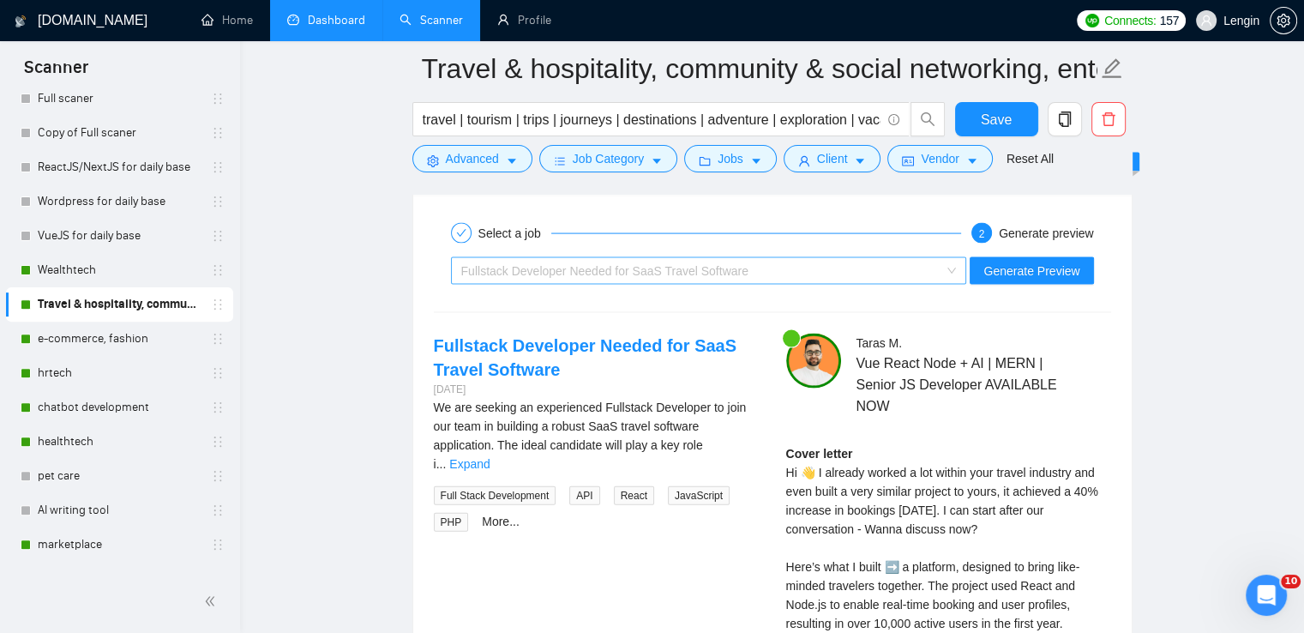
click at [948, 271] on span "Fullstack Developer Needed for SaaS Travel Software" at bounding box center [709, 271] width 496 height 26
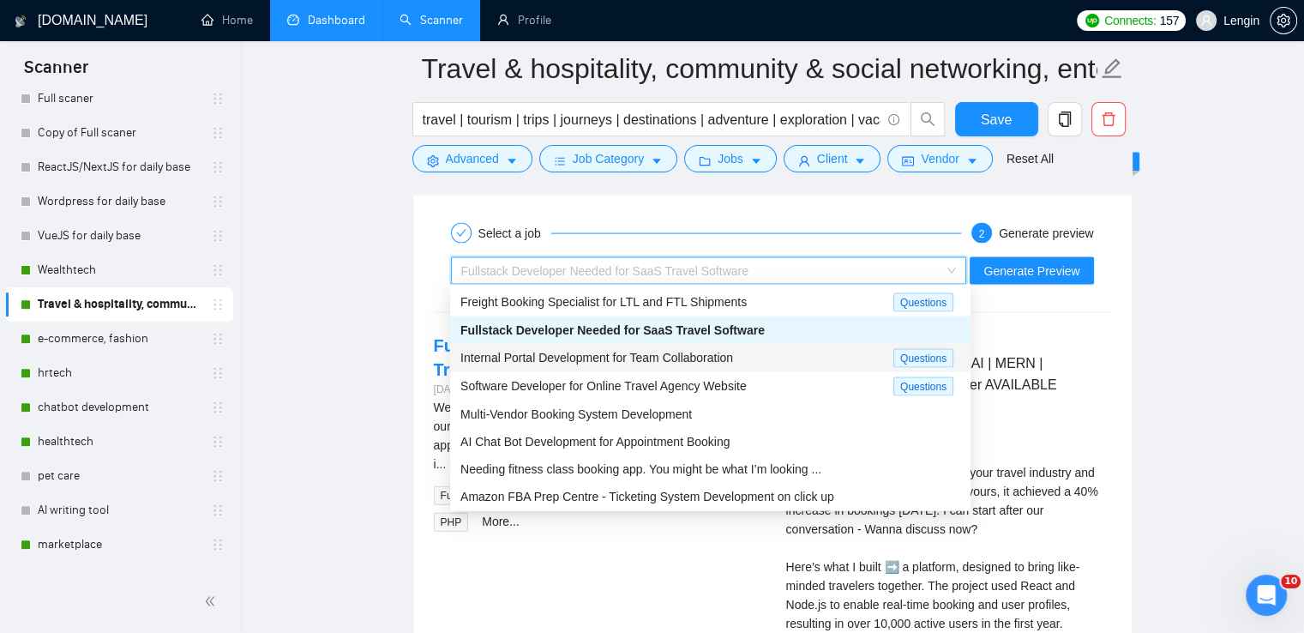
click at [694, 357] on span "Internal Portal Development for Team Collaboration" at bounding box center [596, 358] width 273 height 14
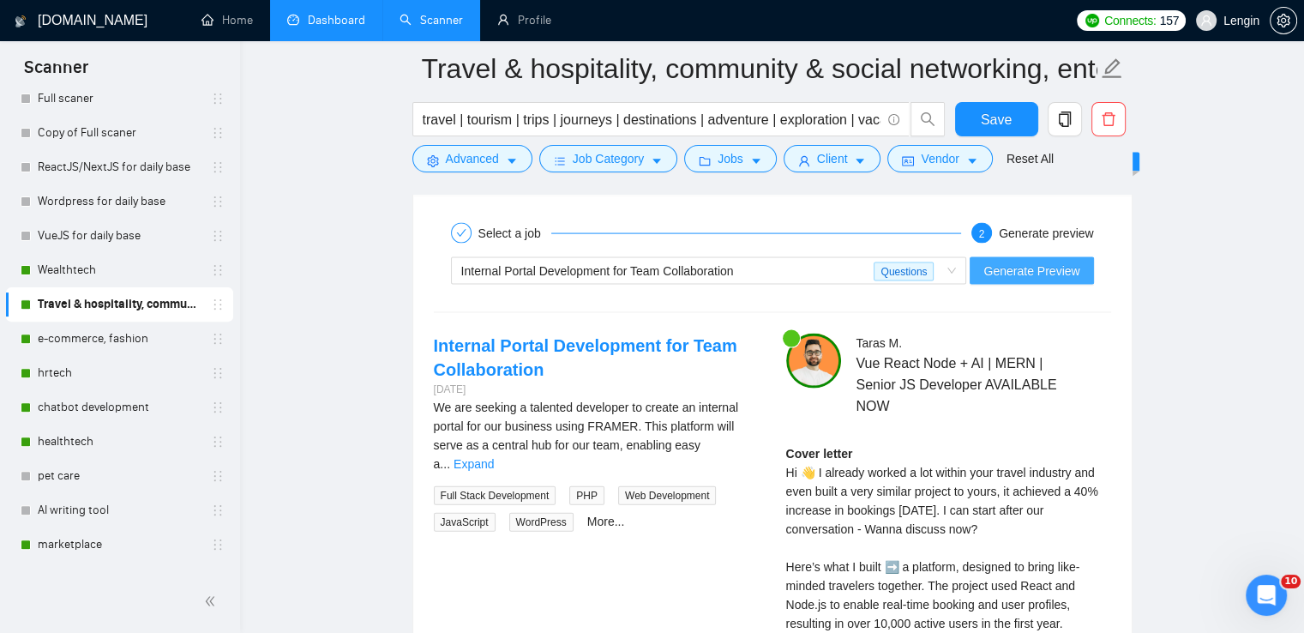
click at [1030, 268] on span "Generate Preview" at bounding box center [1032, 271] width 96 height 19
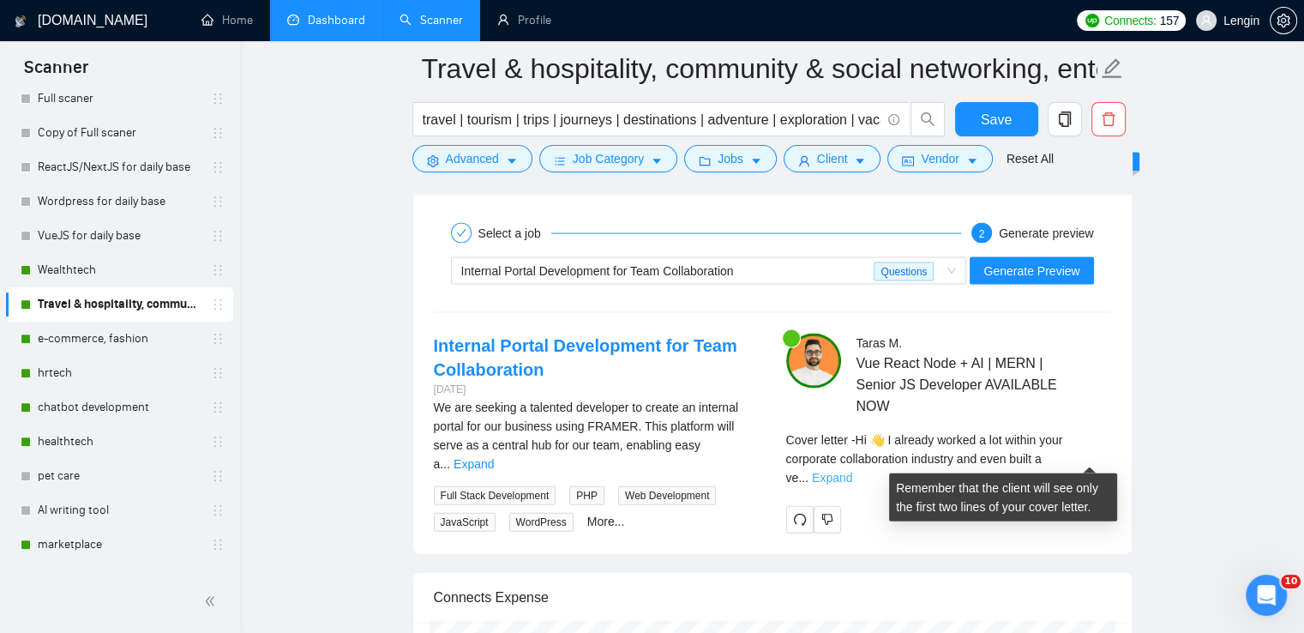
click at [852, 471] on link "Expand" at bounding box center [832, 478] width 40 height 14
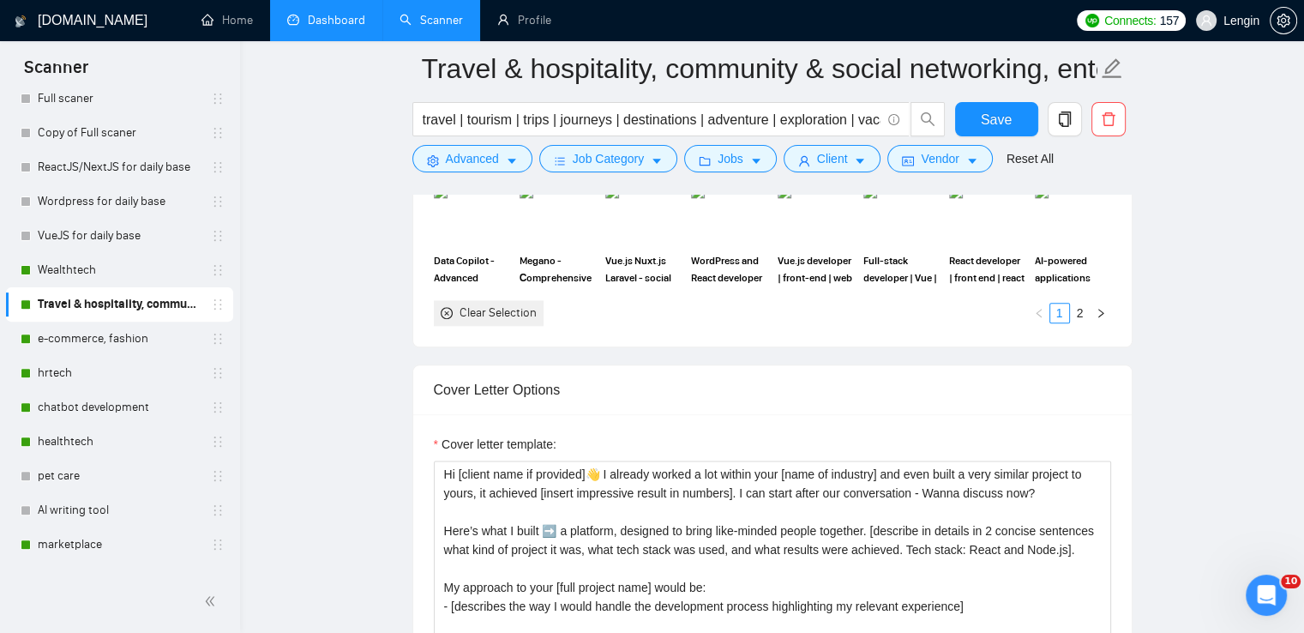
scroll to position [2022, 0]
